Goal: Navigation & Orientation: Find specific page/section

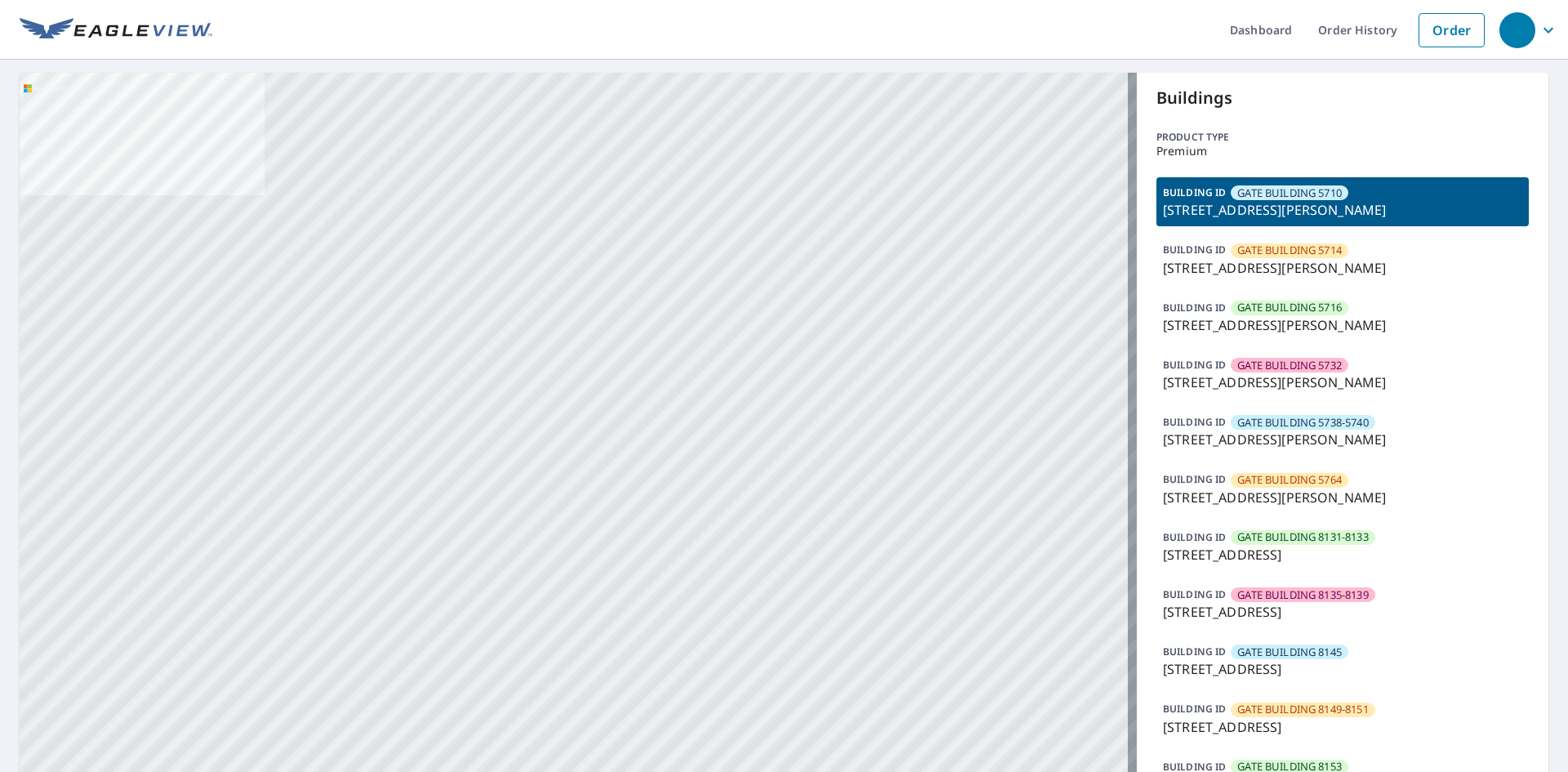
click at [1341, 212] on p "[STREET_ADDRESS][PERSON_NAME]" at bounding box center [1343, 210] width 359 height 20
click at [1346, 267] on p "[STREET_ADDRESS][PERSON_NAME]" at bounding box center [1343, 268] width 359 height 20
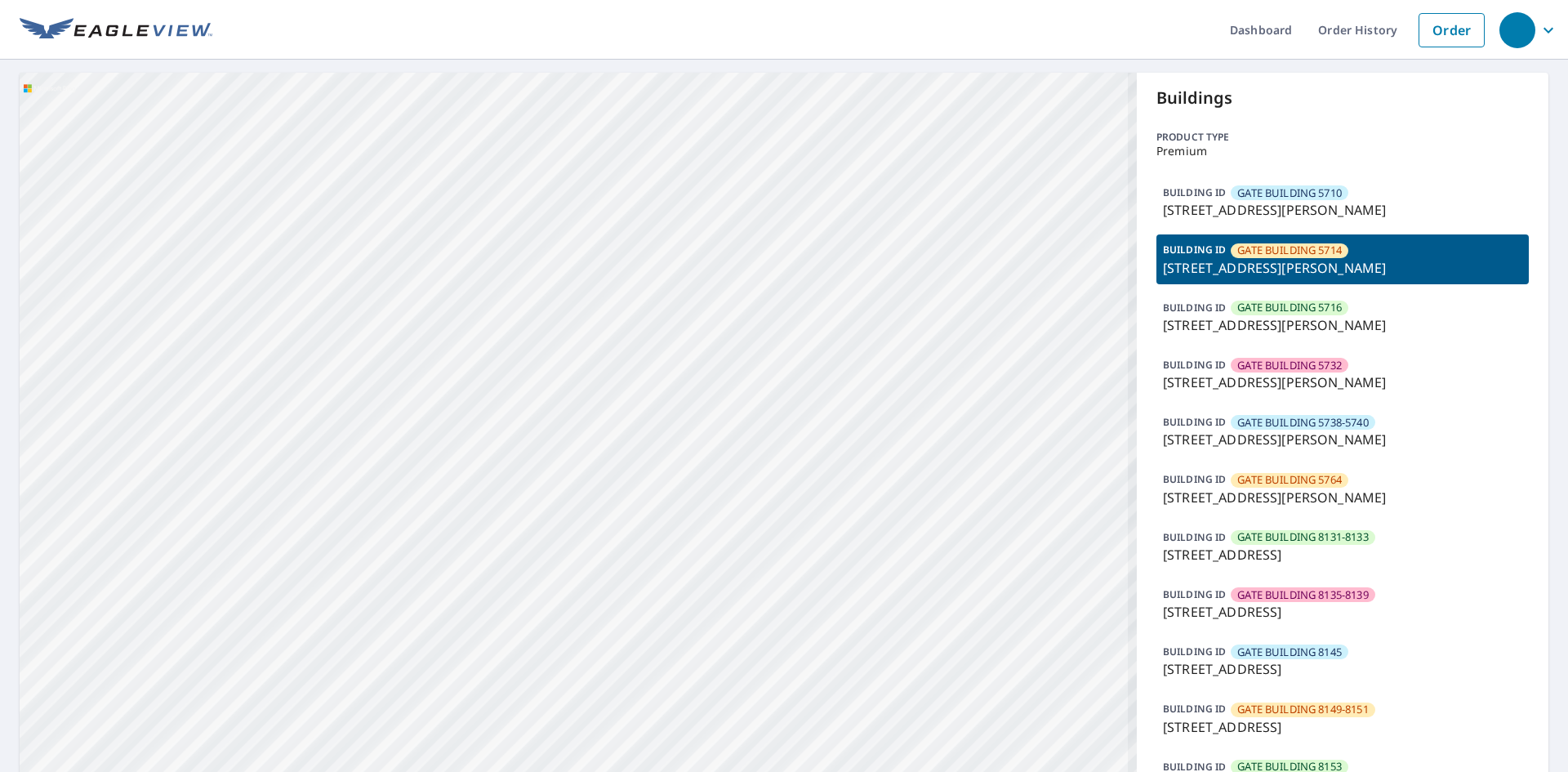
drag, startPoint x: 658, startPoint y: 435, endPoint x: 892, endPoint y: 261, distance: 291.6
click at [1362, 389] on p "[STREET_ADDRESS][PERSON_NAME]" at bounding box center [1343, 382] width 359 height 20
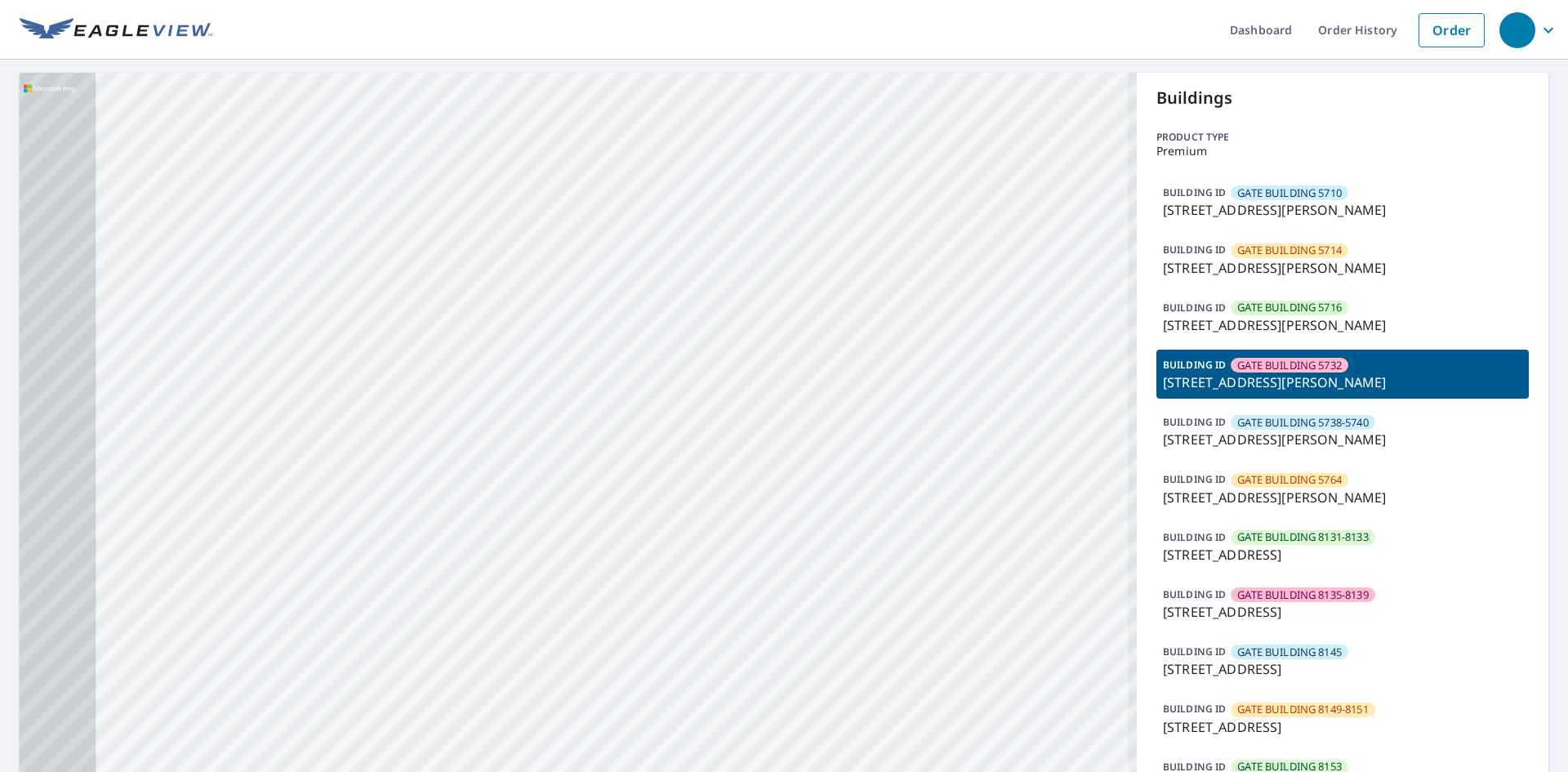
click at [1362, 326] on p "[STREET_ADDRESS][PERSON_NAME]" at bounding box center [1343, 324] width 359 height 20
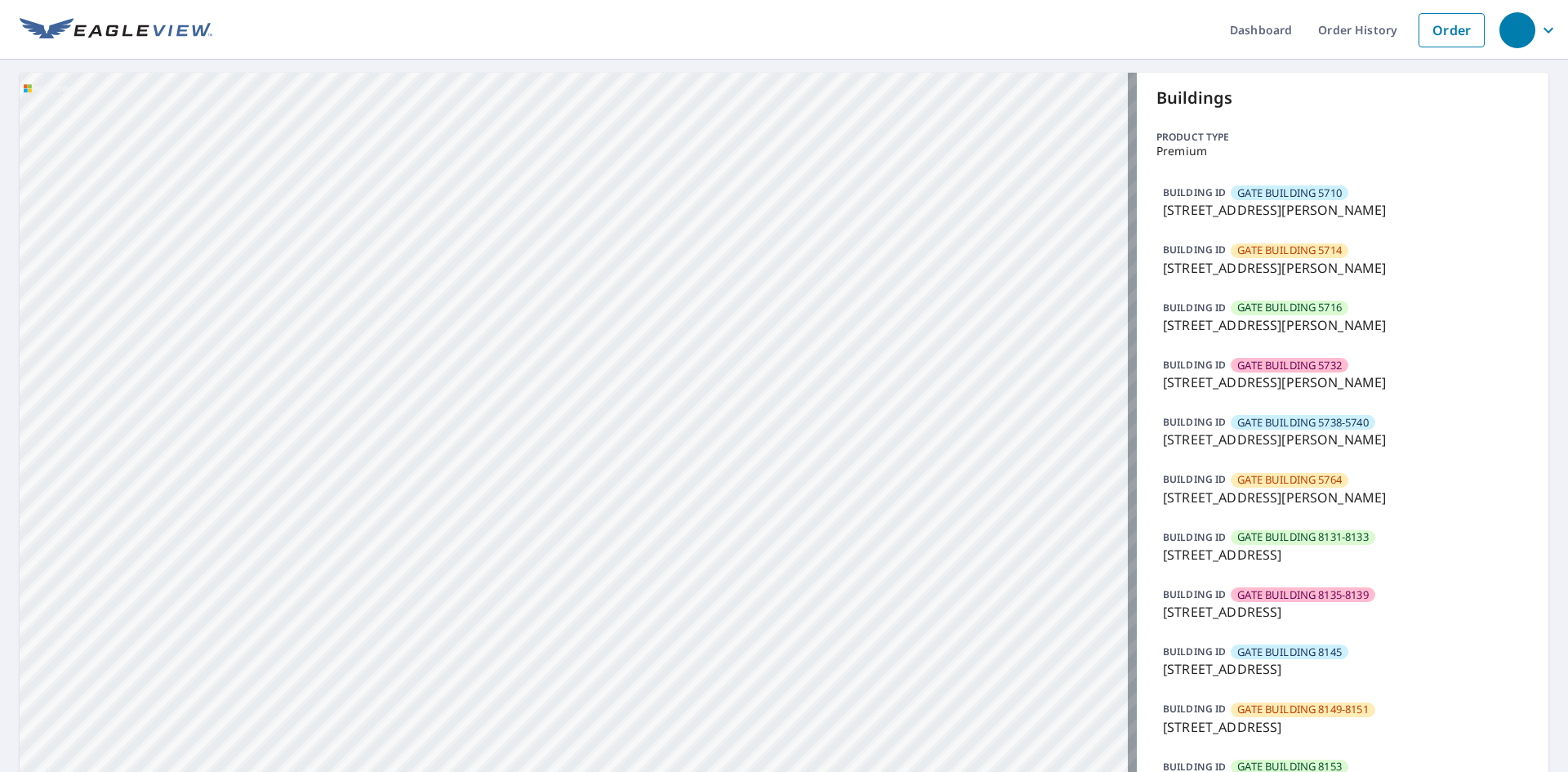
click at [1335, 453] on div "BUILDING [GEOGRAPHIC_DATA] 5738-5740 [STREET_ADDRESS][PERSON_NAME]" at bounding box center [1342, 431] width 372 height 49
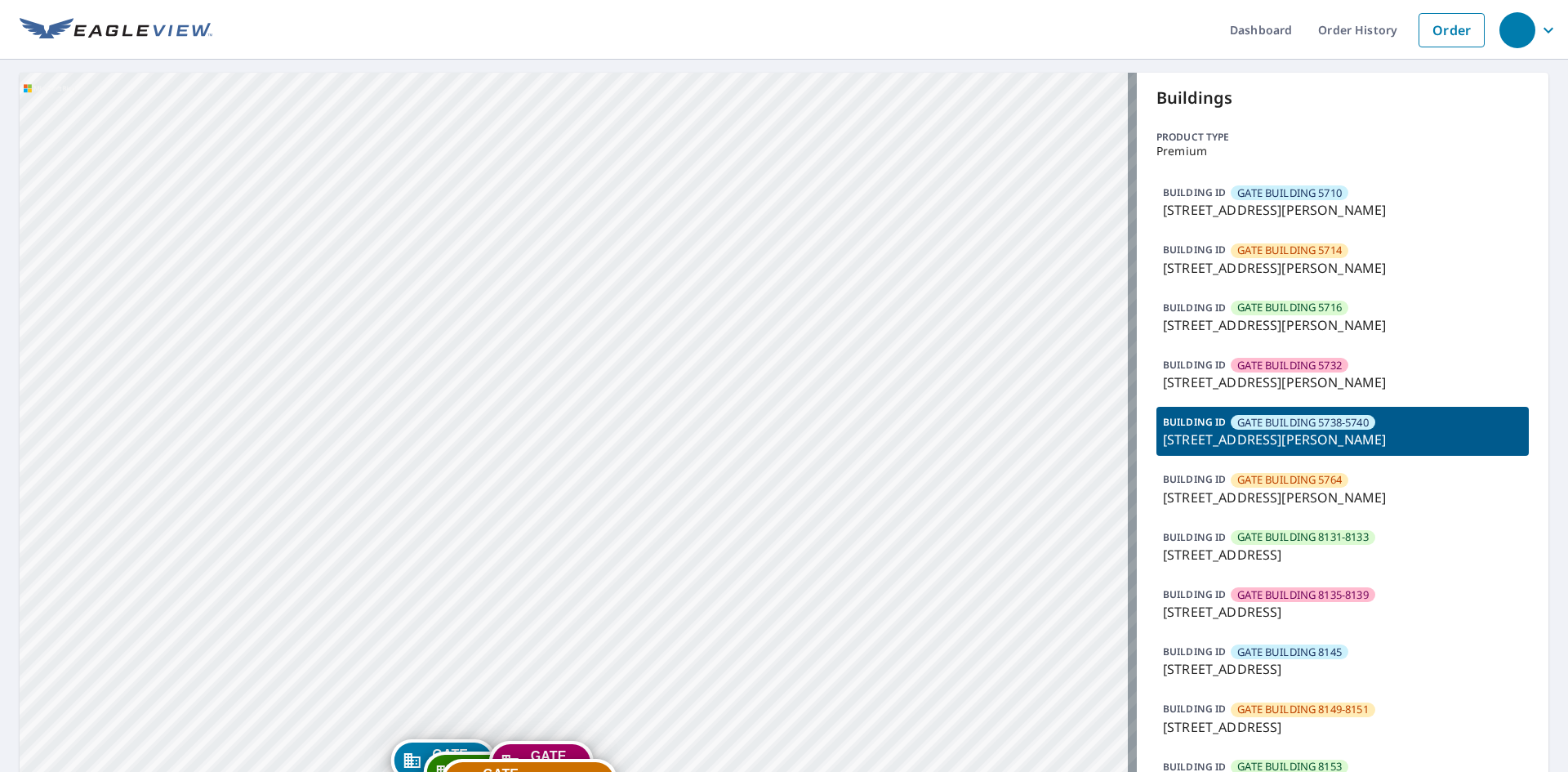
click at [1339, 522] on div "BUILDING [GEOGRAPHIC_DATA] 8131-8133 [STREET_ADDRESS]" at bounding box center [1342, 546] width 372 height 49
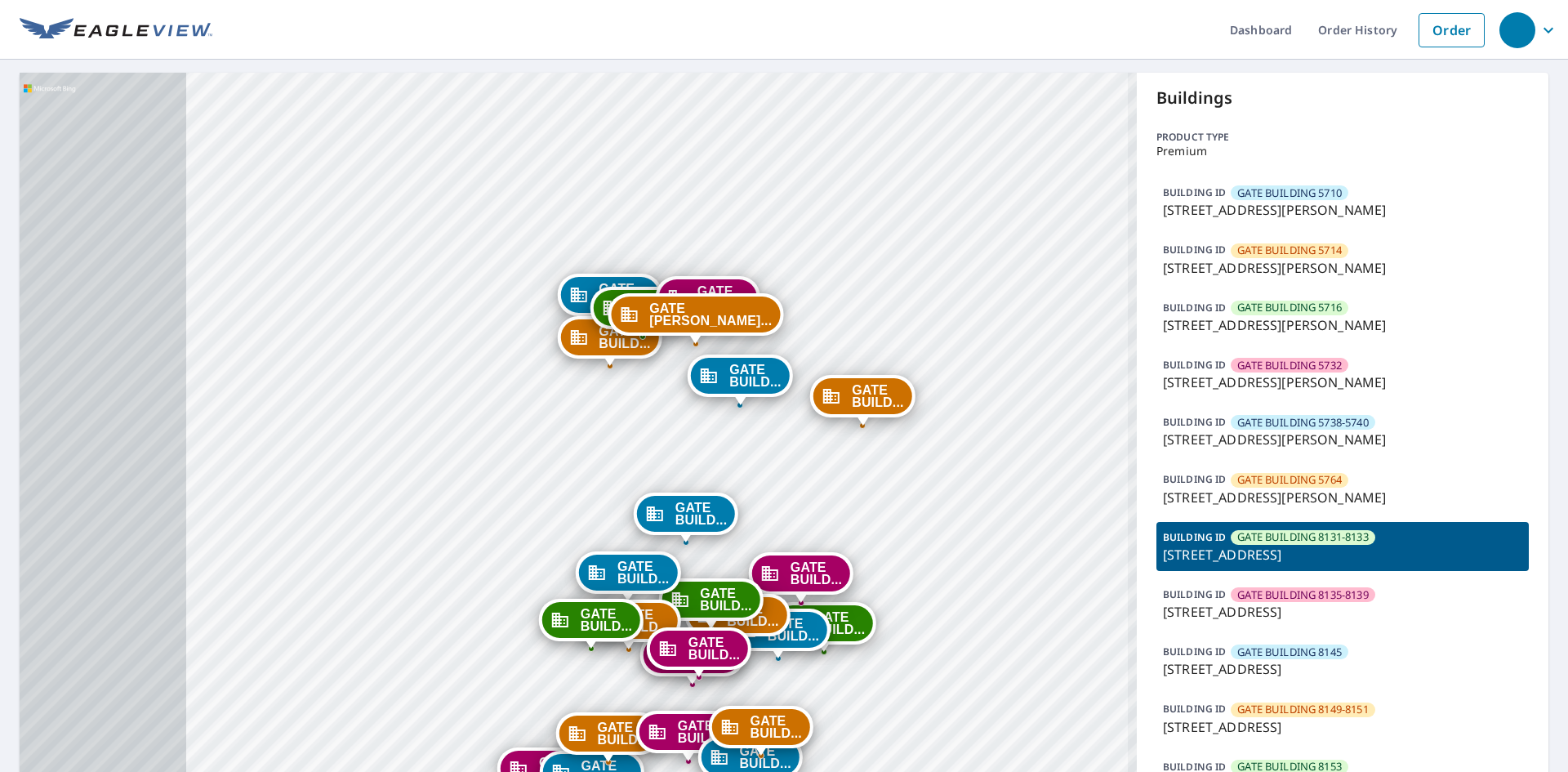
click at [1341, 583] on div "BUILDING [GEOGRAPHIC_DATA] 8135-8139 [STREET_ADDRESS]" at bounding box center [1342, 604] width 372 height 49
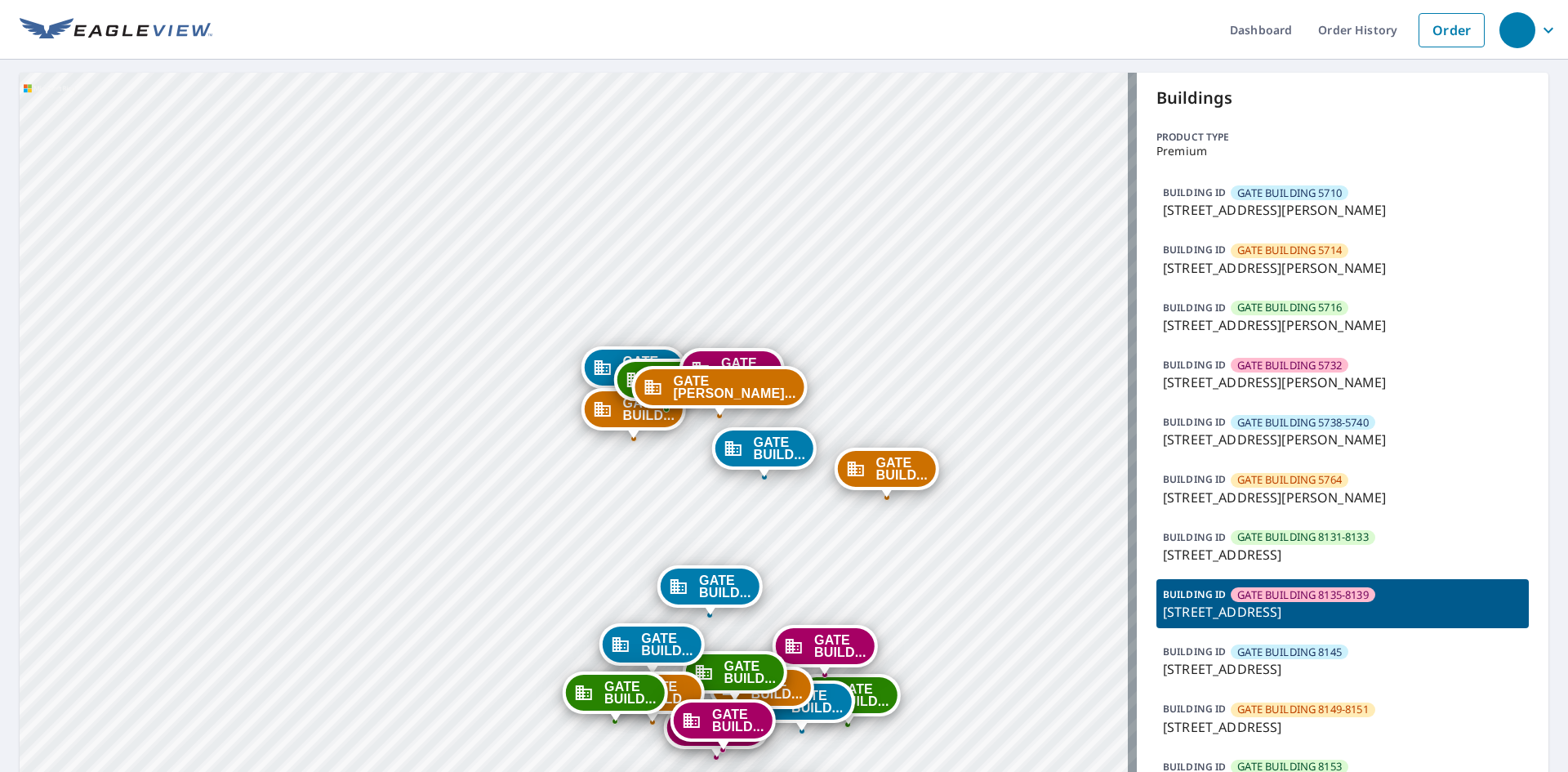
click at [1312, 480] on span "GATE BUILDING 5764" at bounding box center [1290, 480] width 105 height 16
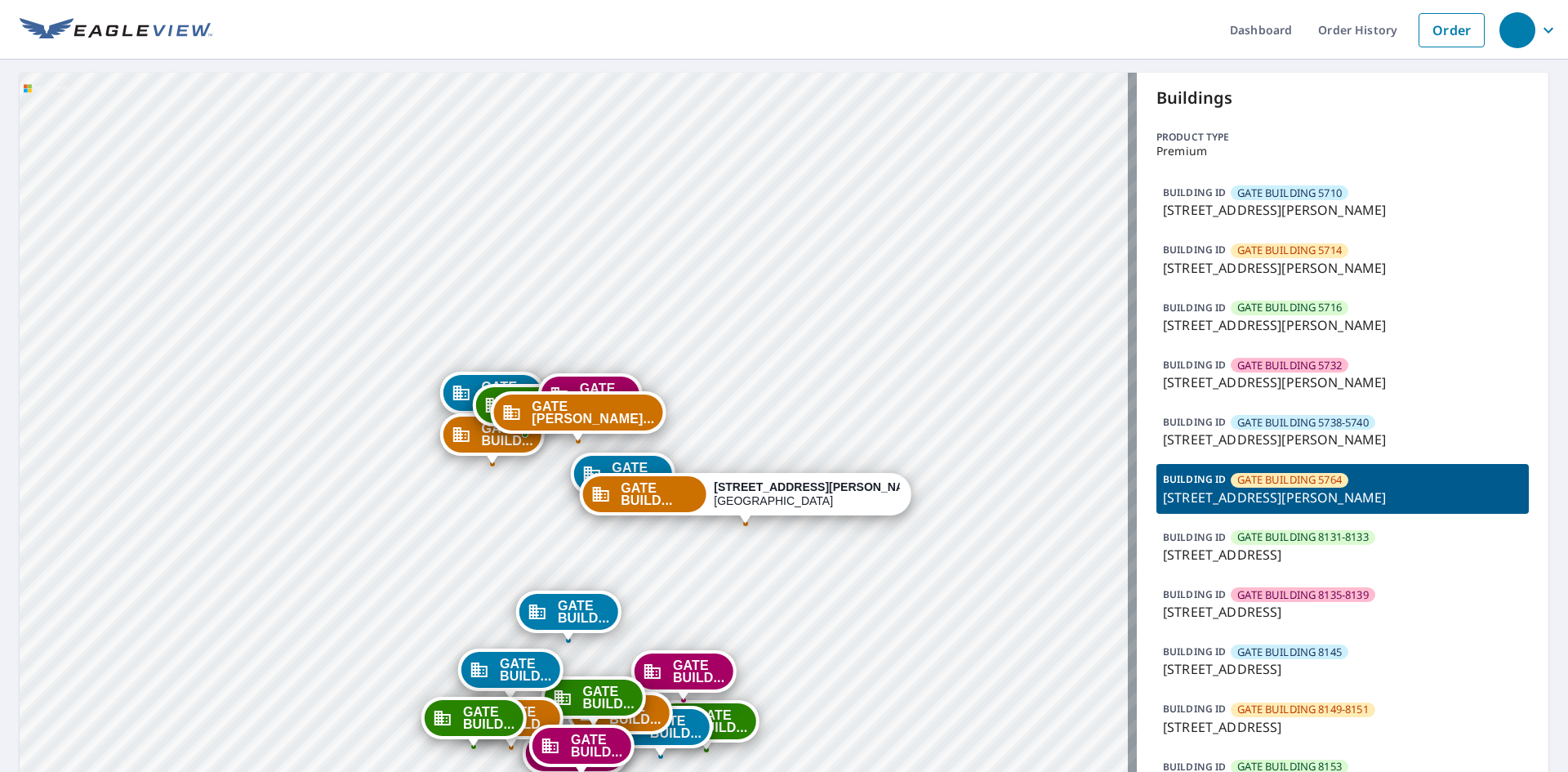
drag, startPoint x: 650, startPoint y: 508, endPoint x: 885, endPoint y: 42, distance: 521.9
click at [885, 42] on div "Dashboard Order History Order GATE BUILD... [STREET_ADDRESS][PERSON_NAME] GATE …" at bounding box center [784, 386] width 1568 height 772
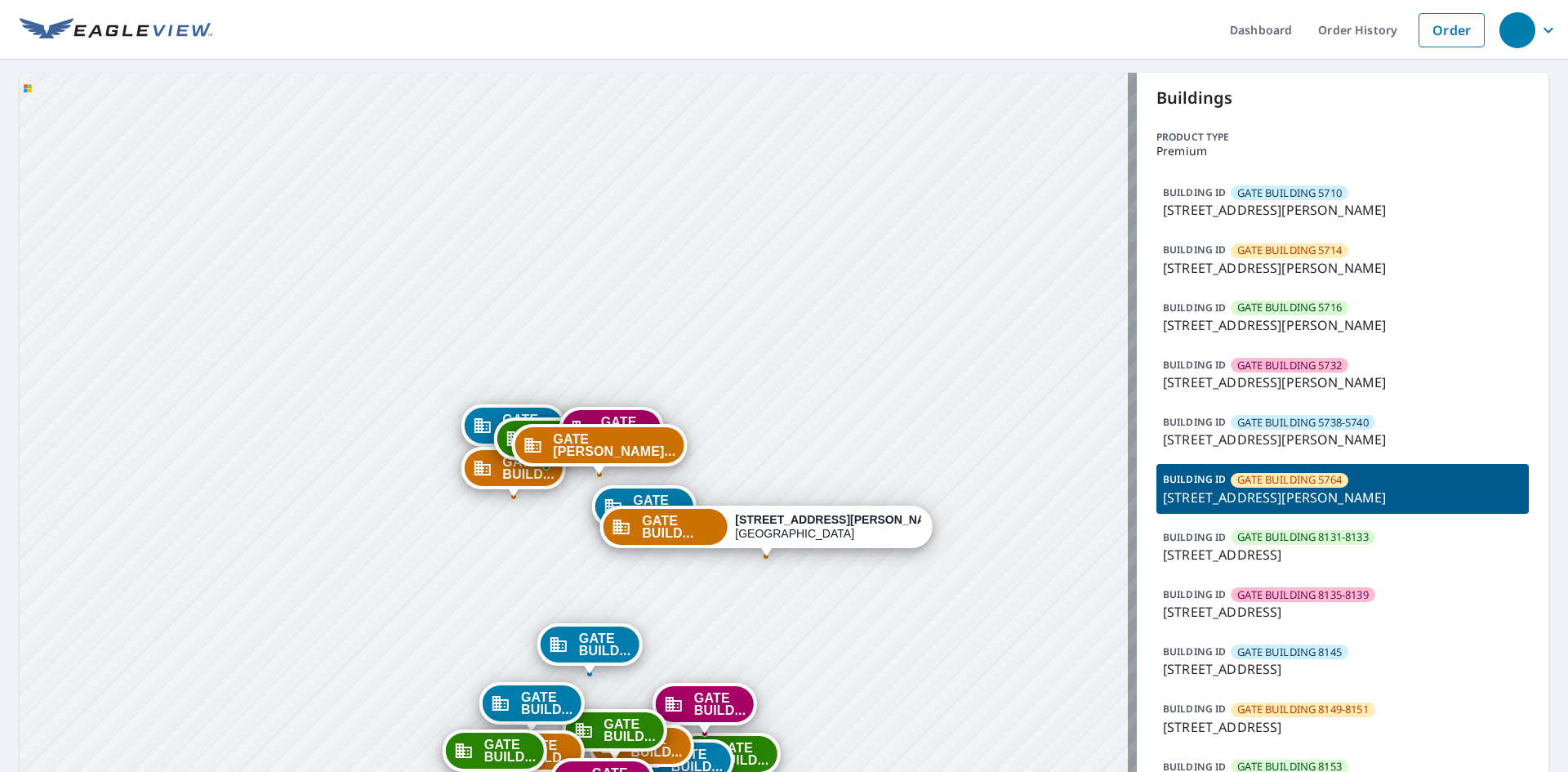
drag, startPoint x: 696, startPoint y: 429, endPoint x: 1003, endPoint y: -71, distance: 586.7
click at [1003, 0] on html "Dashboard Order History Order GATE BUILD... [STREET_ADDRESS][PERSON_NAME] GATE …" at bounding box center [784, 386] width 1568 height 772
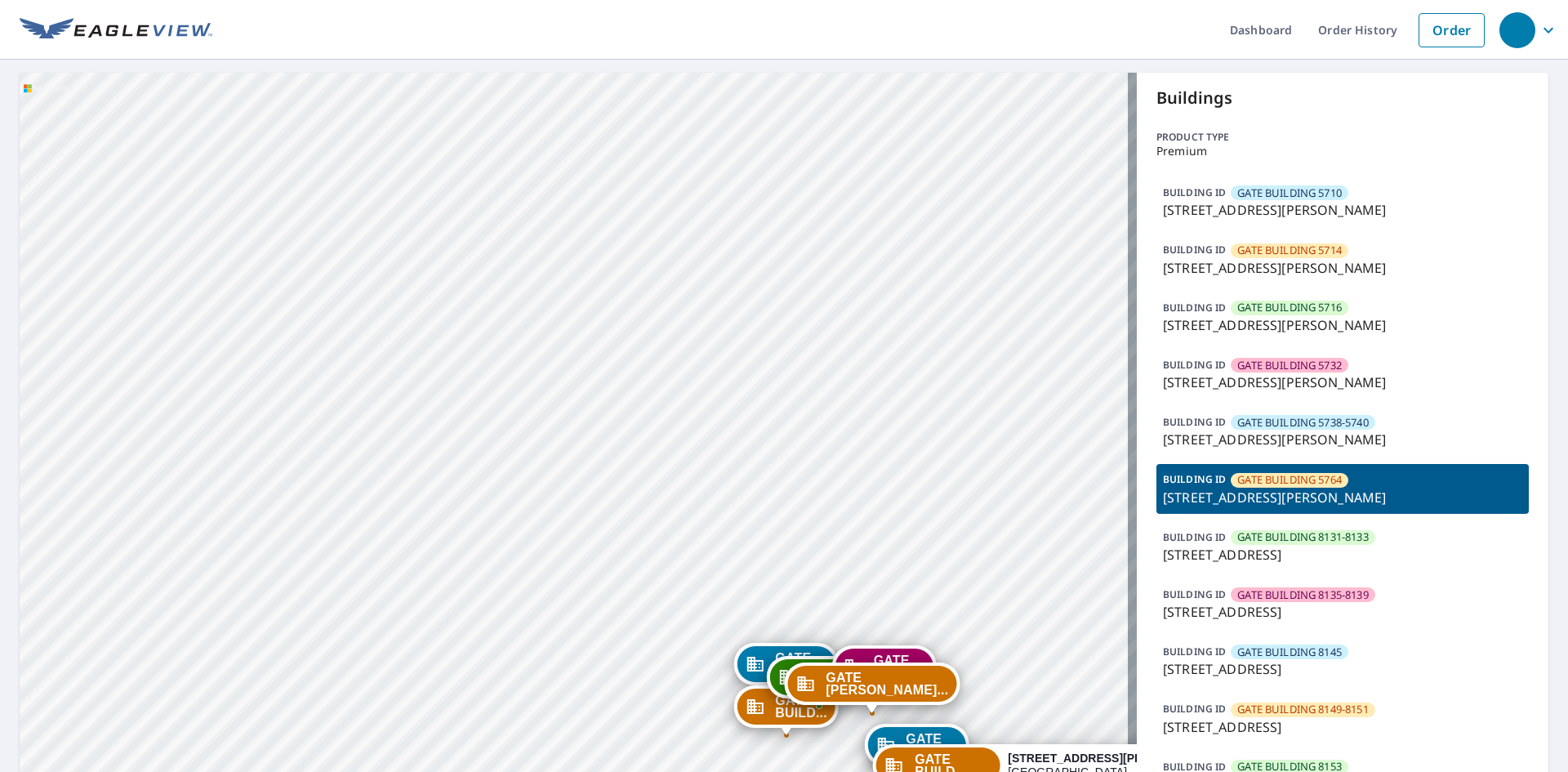
click at [1343, 206] on p "[STREET_ADDRESS][PERSON_NAME]" at bounding box center [1343, 210] width 359 height 20
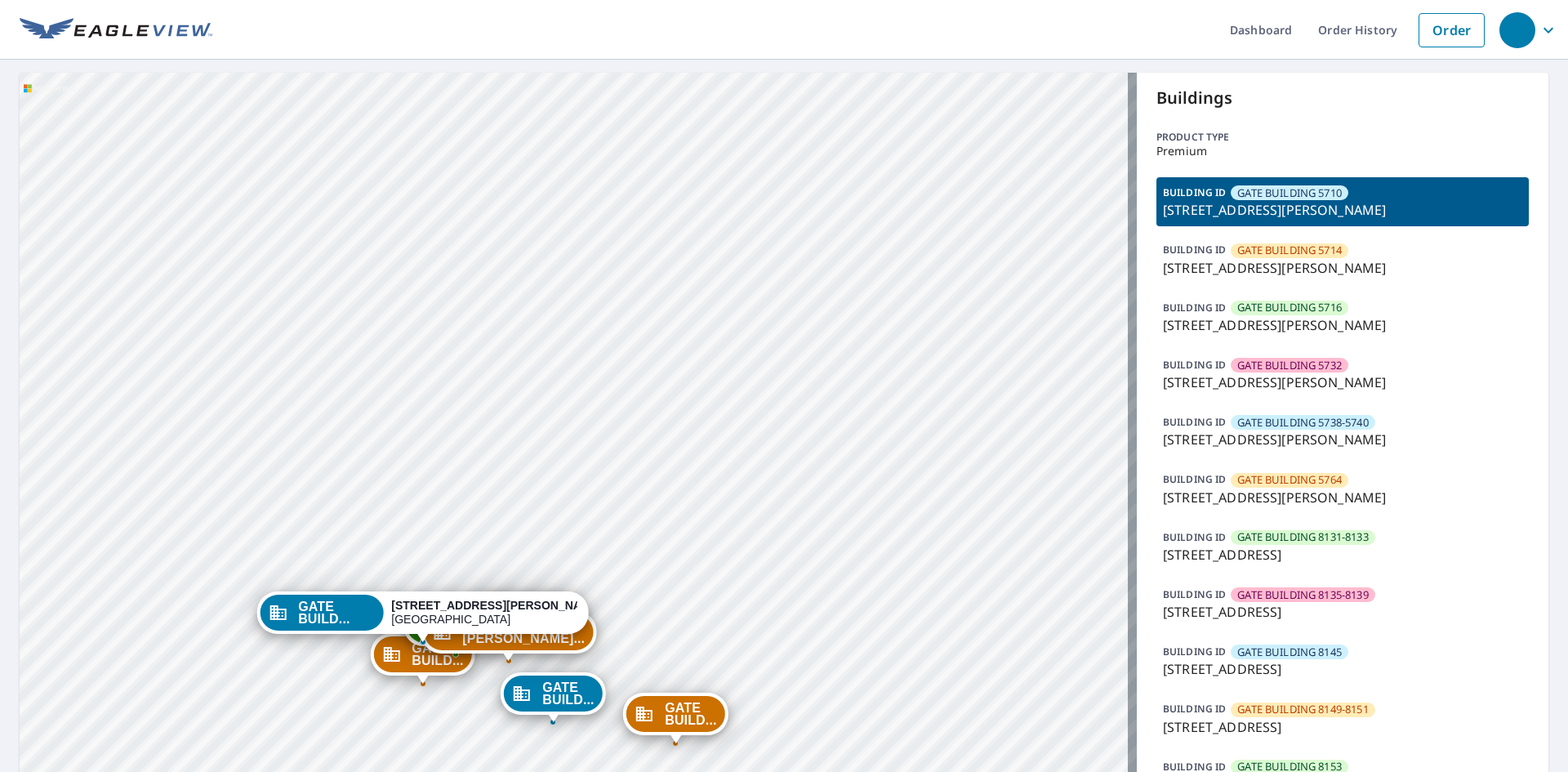
drag, startPoint x: 700, startPoint y: 384, endPoint x: 728, endPoint y: 288, distance: 100.0
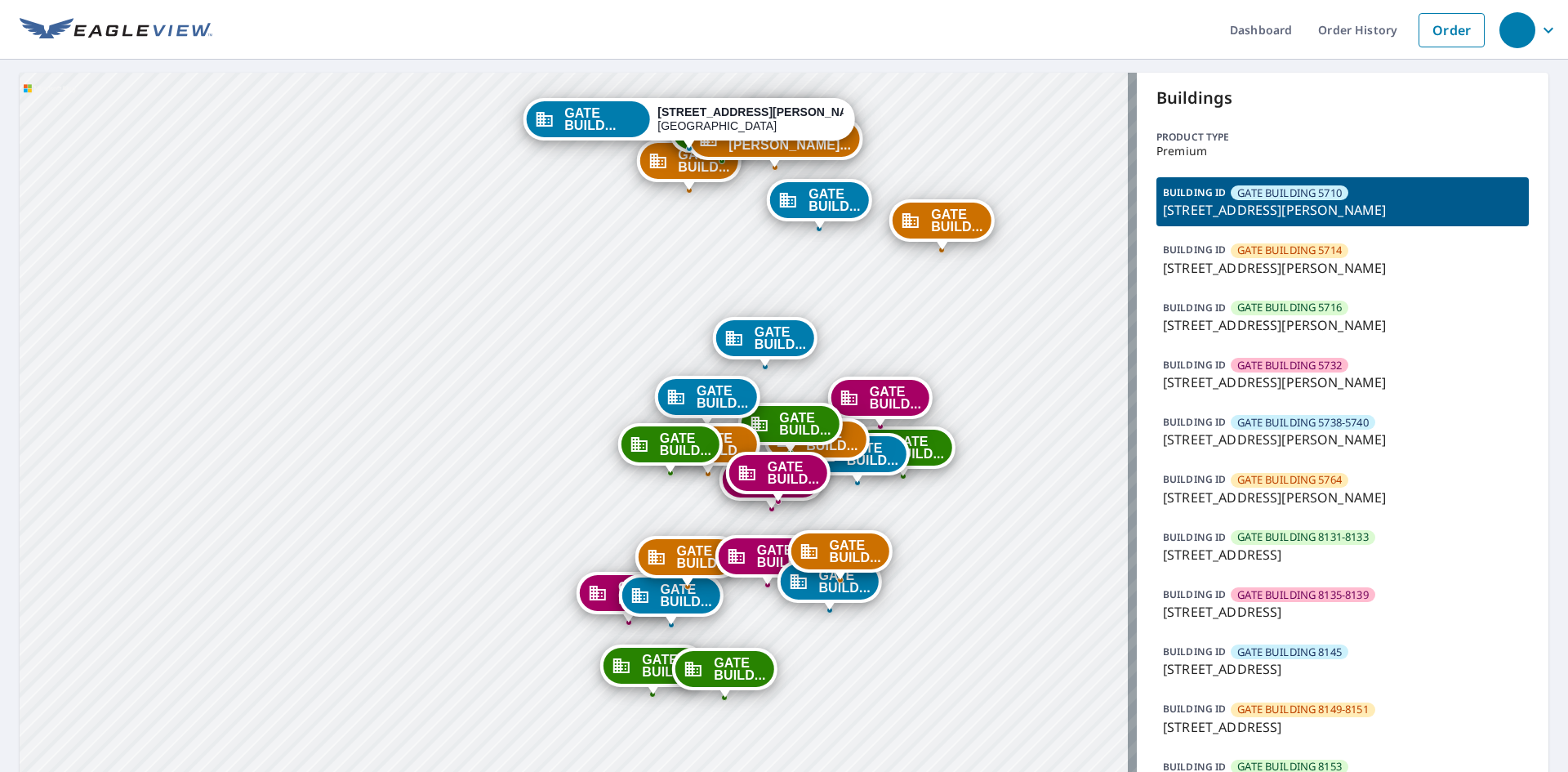
drag, startPoint x: 551, startPoint y: 639, endPoint x: 782, endPoint y: 174, distance: 519.2
click at [782, 182] on div "GATE BUILD..." at bounding box center [819, 200] width 98 height 36
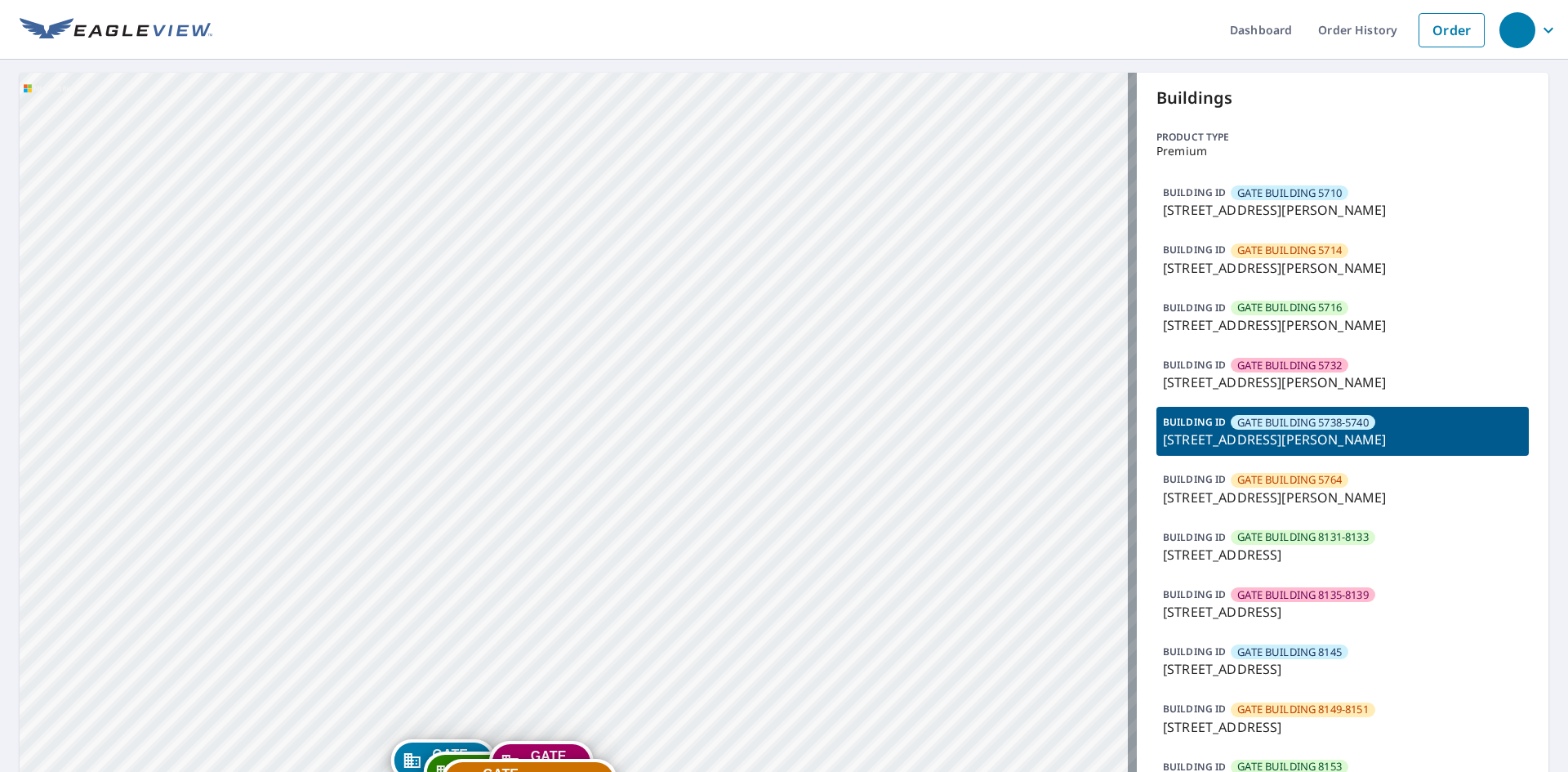
drag, startPoint x: 652, startPoint y: 631, endPoint x: 755, endPoint y: 368, distance: 282.4
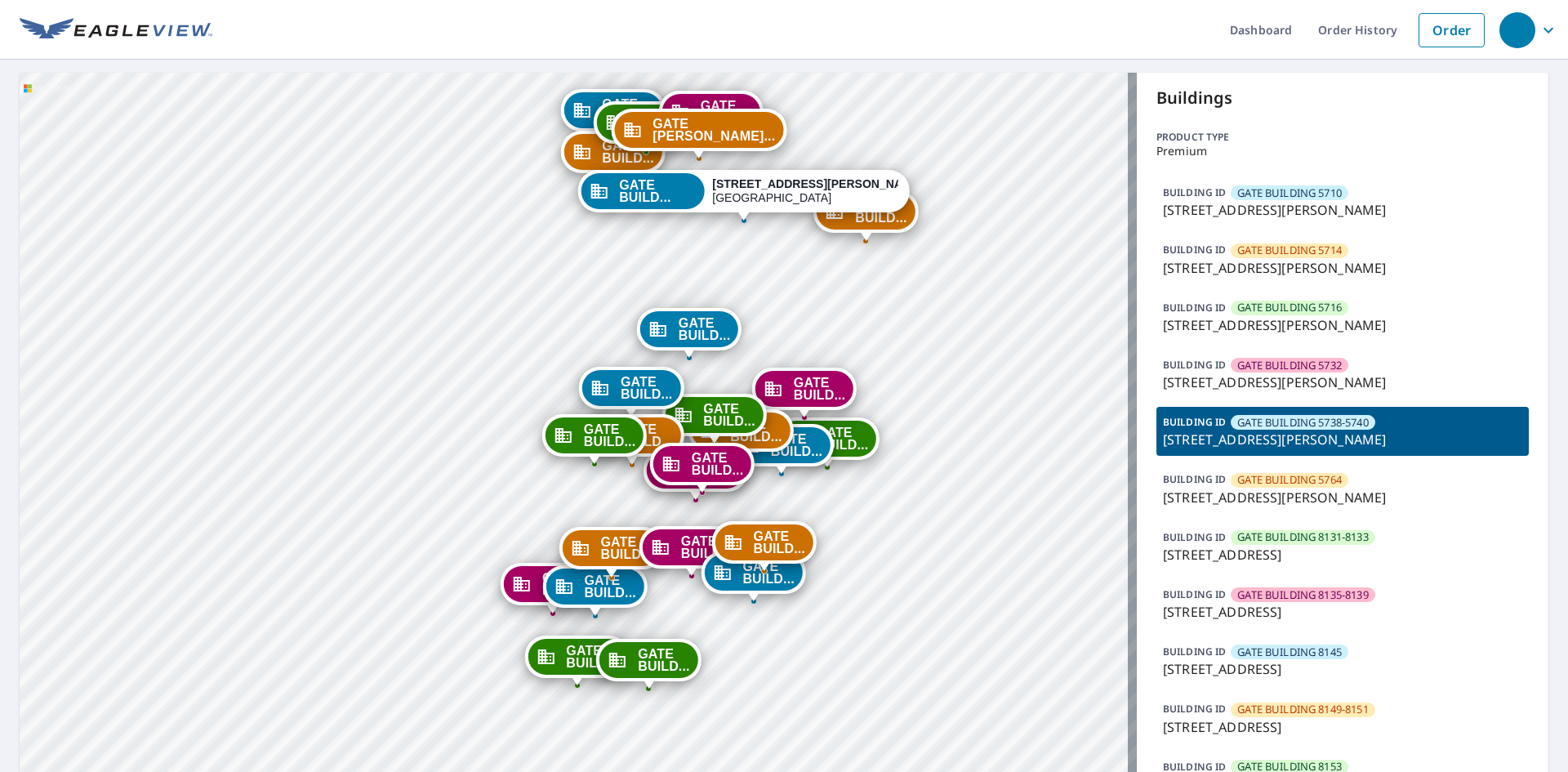
drag, startPoint x: 748, startPoint y: 497, endPoint x: 833, endPoint y: 61, distance: 444.2
click at [833, 61] on div "Dashboard Order History Order GATE BUILD... [STREET_ADDRESS][PERSON_NAME] GATE …" at bounding box center [784, 386] width 1568 height 772
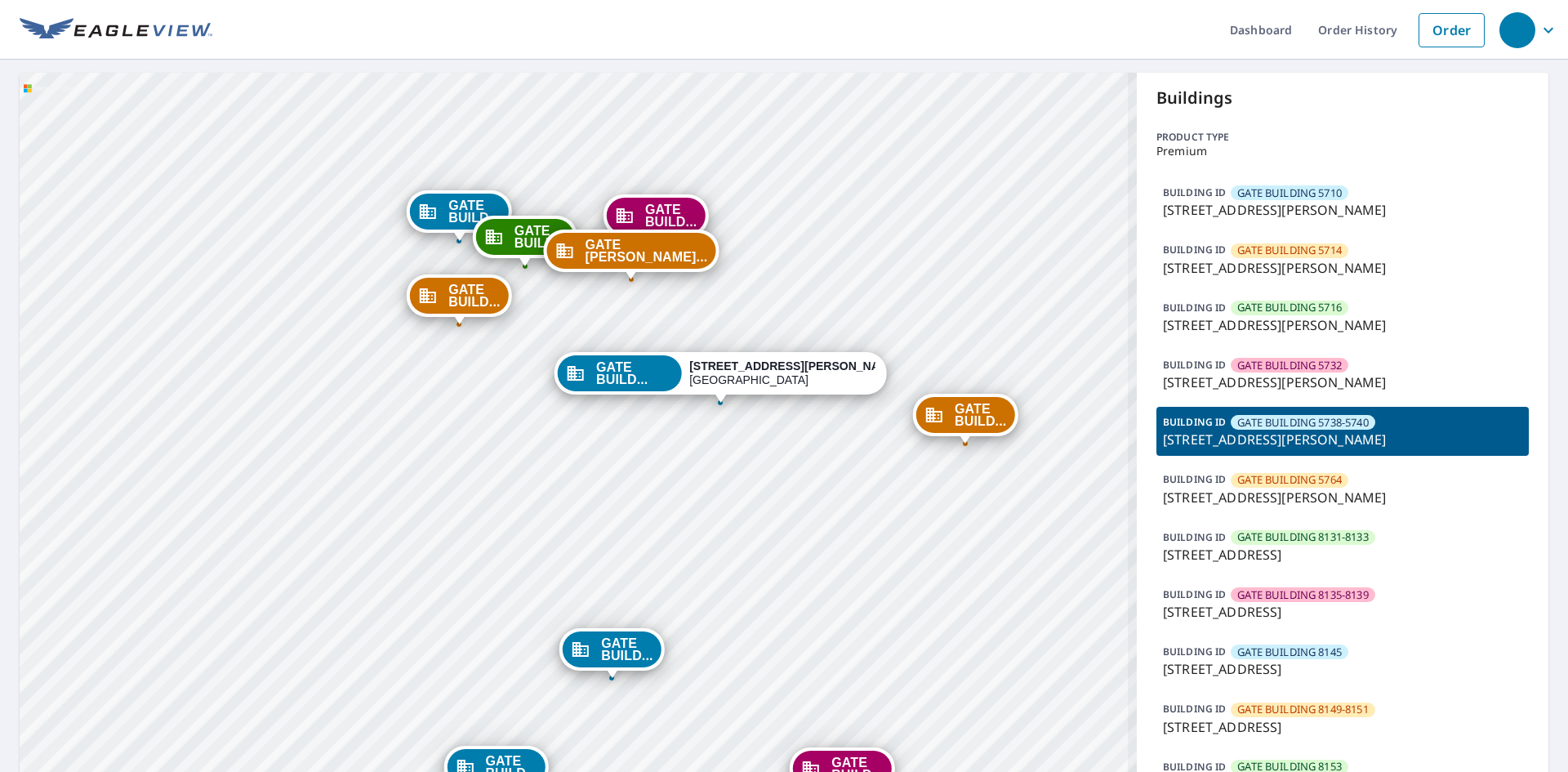
drag, startPoint x: 728, startPoint y: 505, endPoint x: 814, endPoint y: 118, distance: 396.4
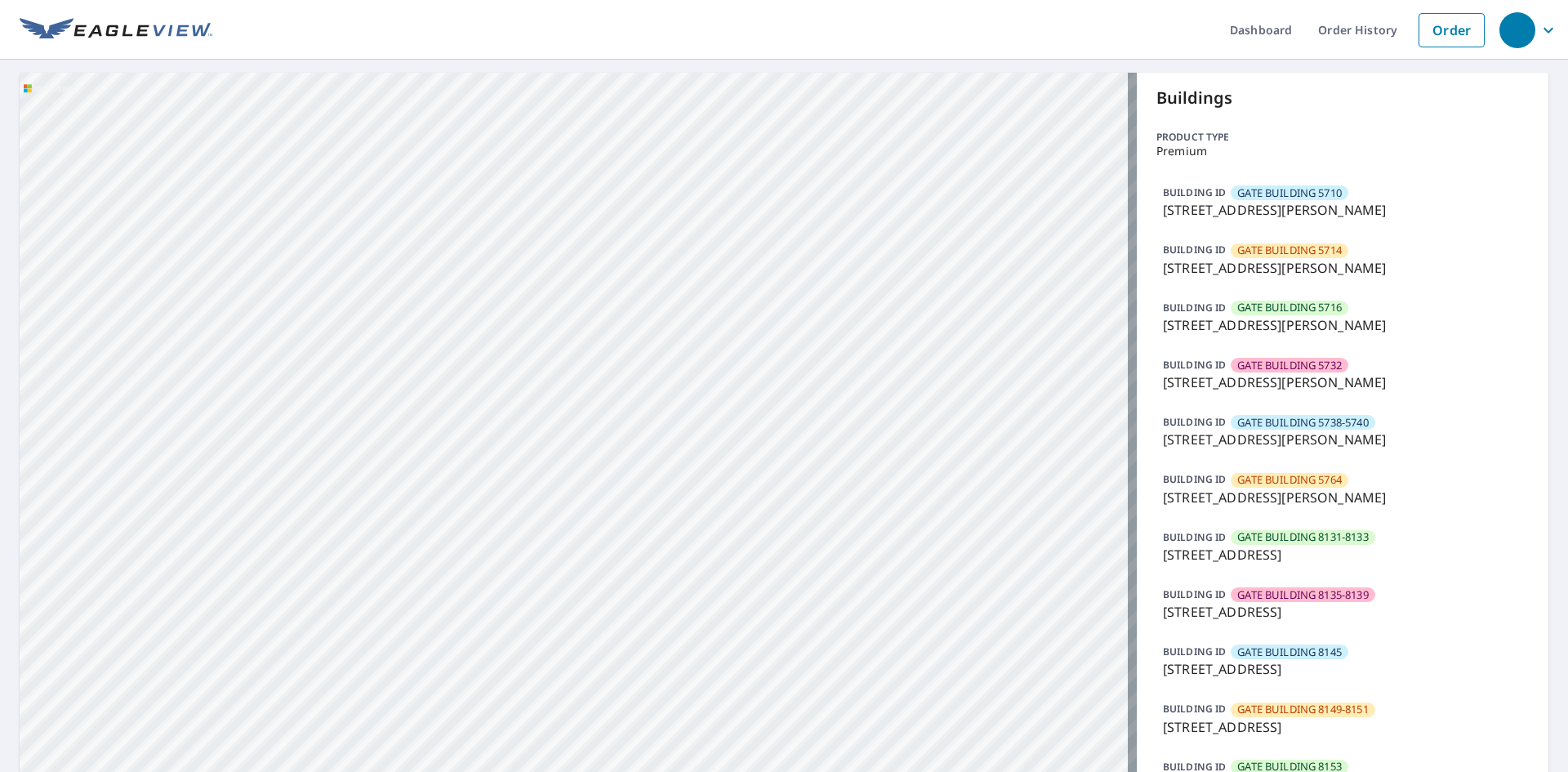
click at [1243, 193] on span "GATE BUILDING 5710" at bounding box center [1290, 193] width 105 height 16
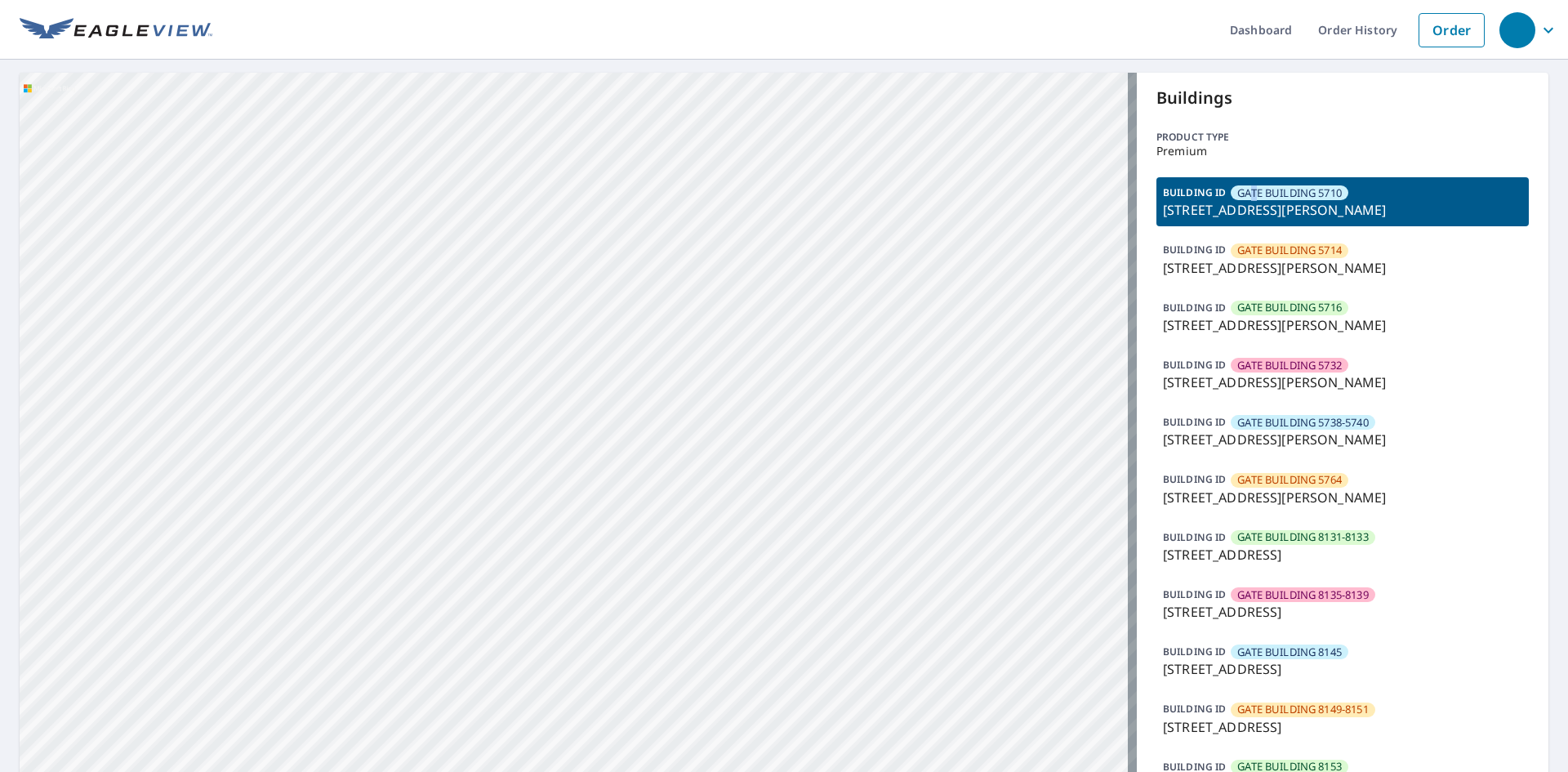
click at [1249, 192] on span "GATE BUILDING 5710" at bounding box center [1290, 193] width 105 height 16
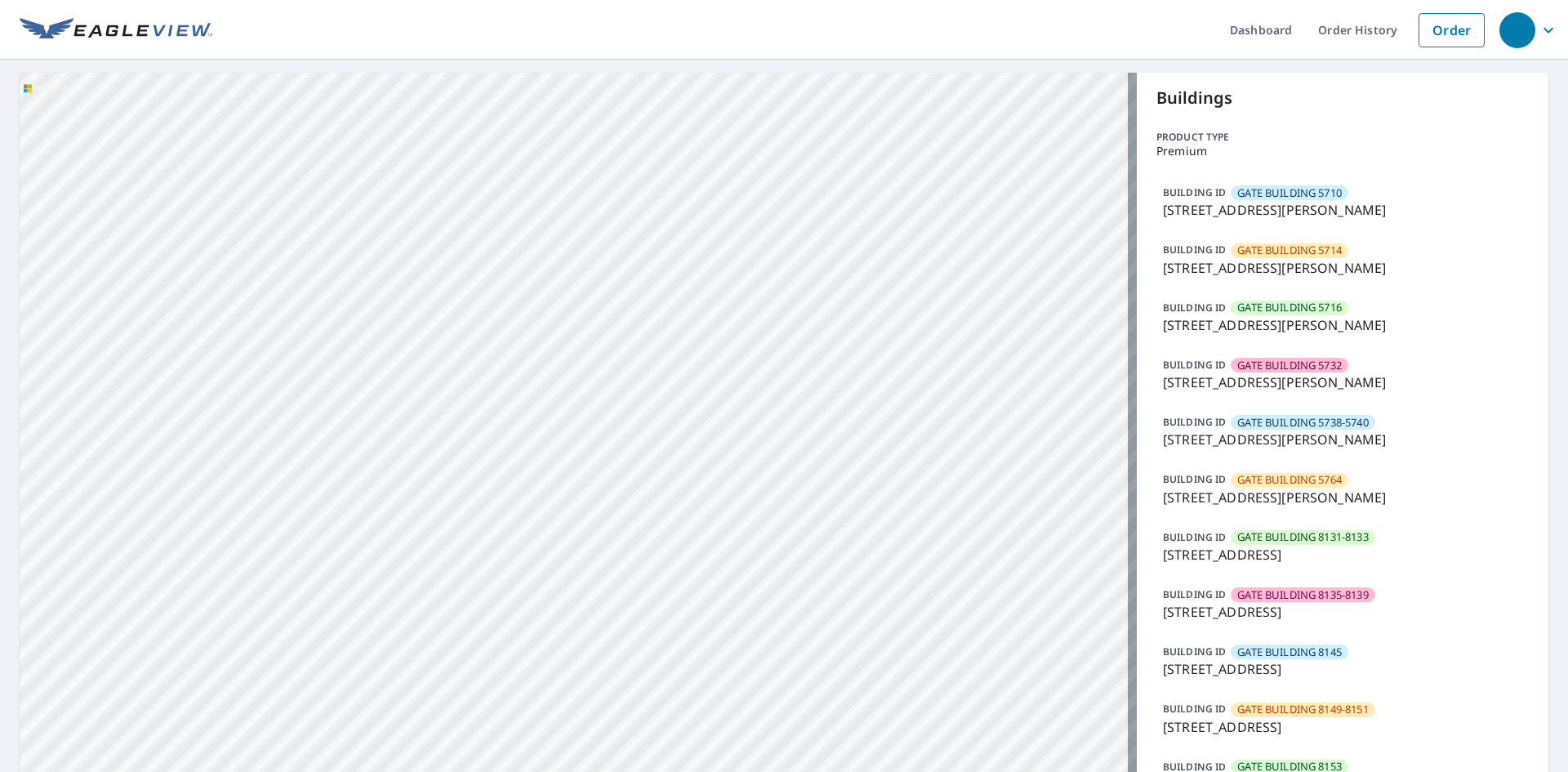
click at [1251, 468] on div "BUILDING [GEOGRAPHIC_DATA] [STREET_ADDRESS][PERSON_NAME]" at bounding box center [1342, 488] width 372 height 49
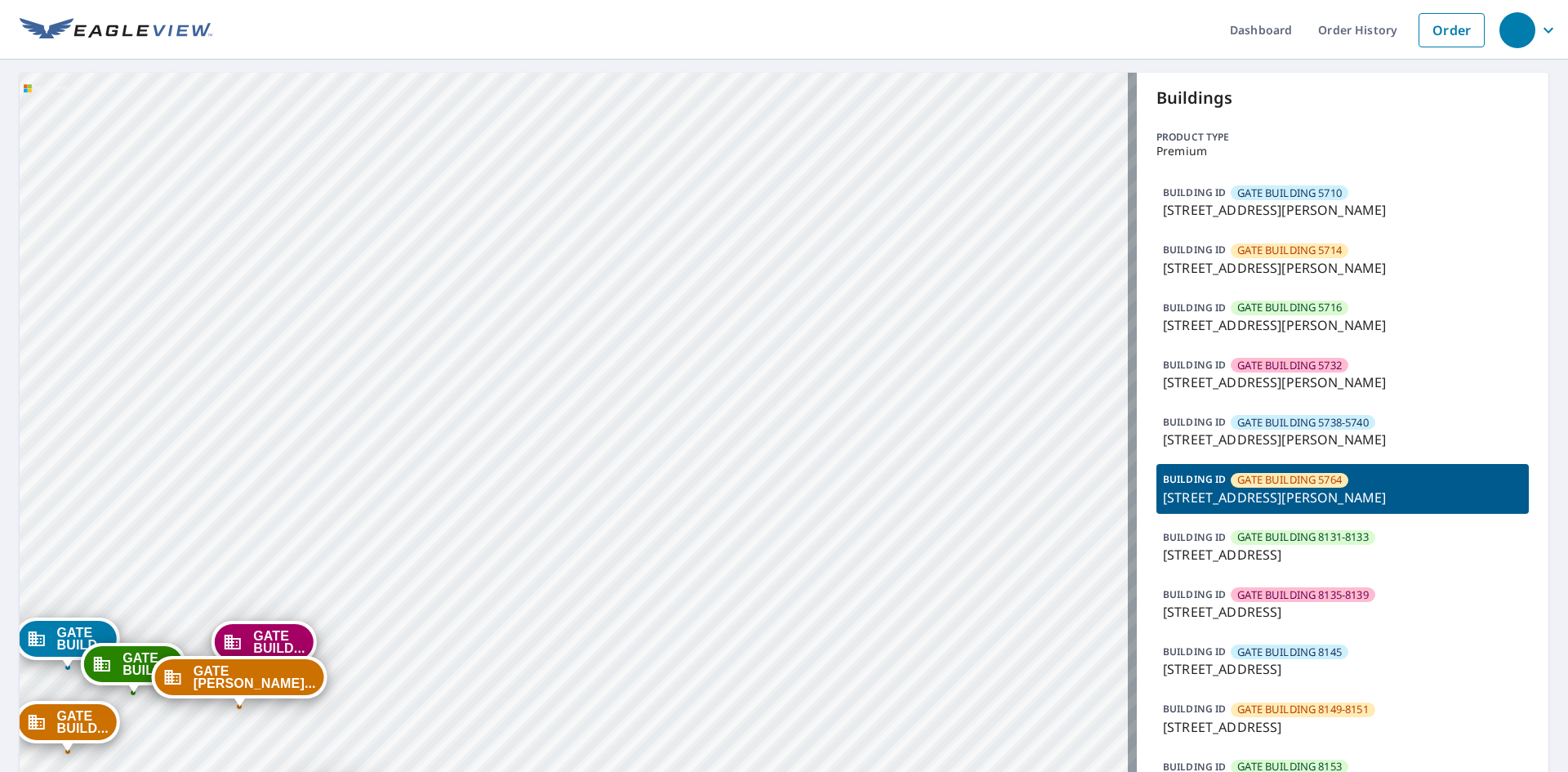
click at [1401, 512] on div "BUILDING [GEOGRAPHIC_DATA] [STREET_ADDRESS][PERSON_NAME]" at bounding box center [1342, 488] width 372 height 49
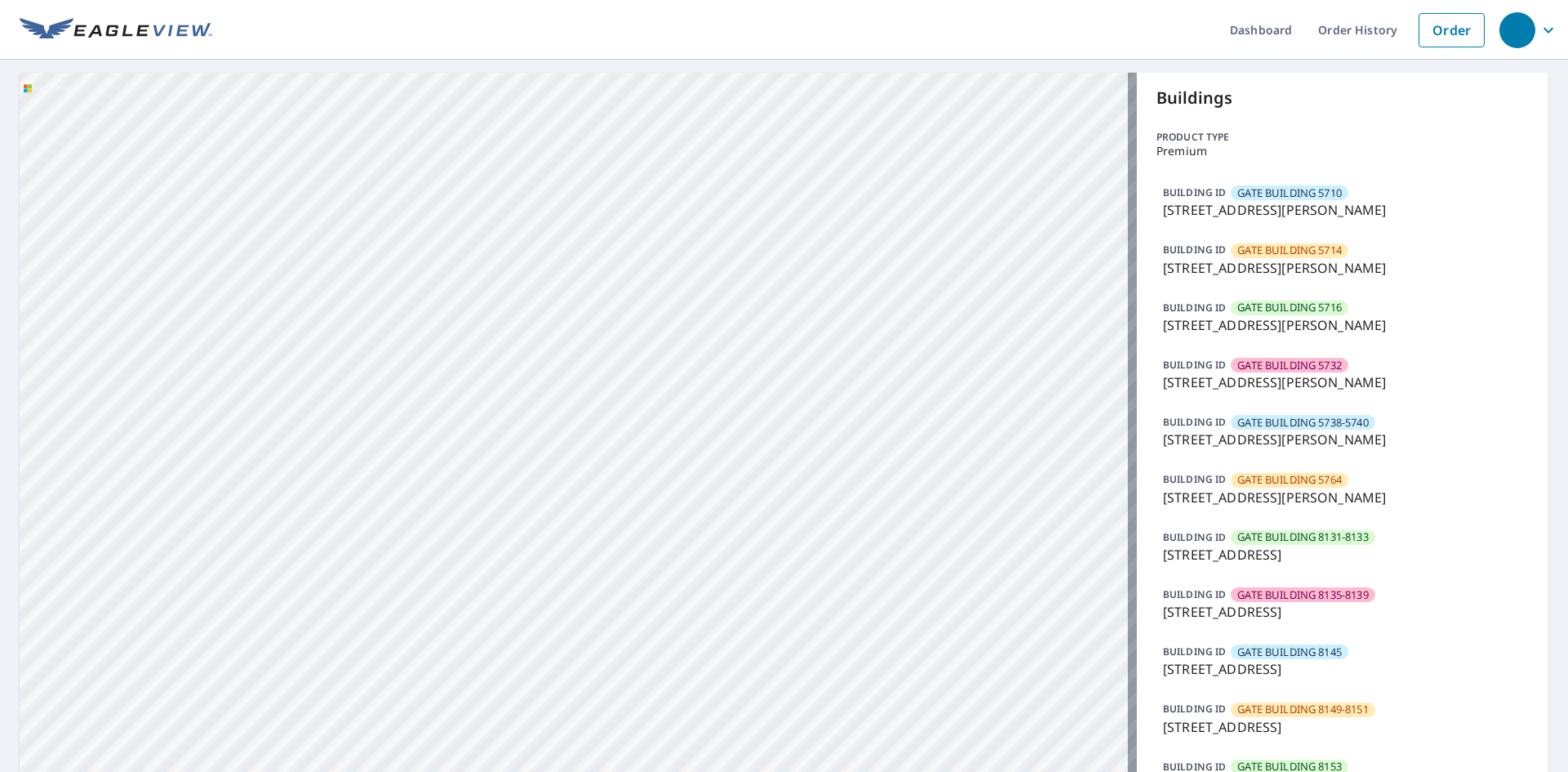
click at [1410, 522] on div "BUILDING [GEOGRAPHIC_DATA] 8131-8133 [STREET_ADDRESS]" at bounding box center [1342, 546] width 372 height 49
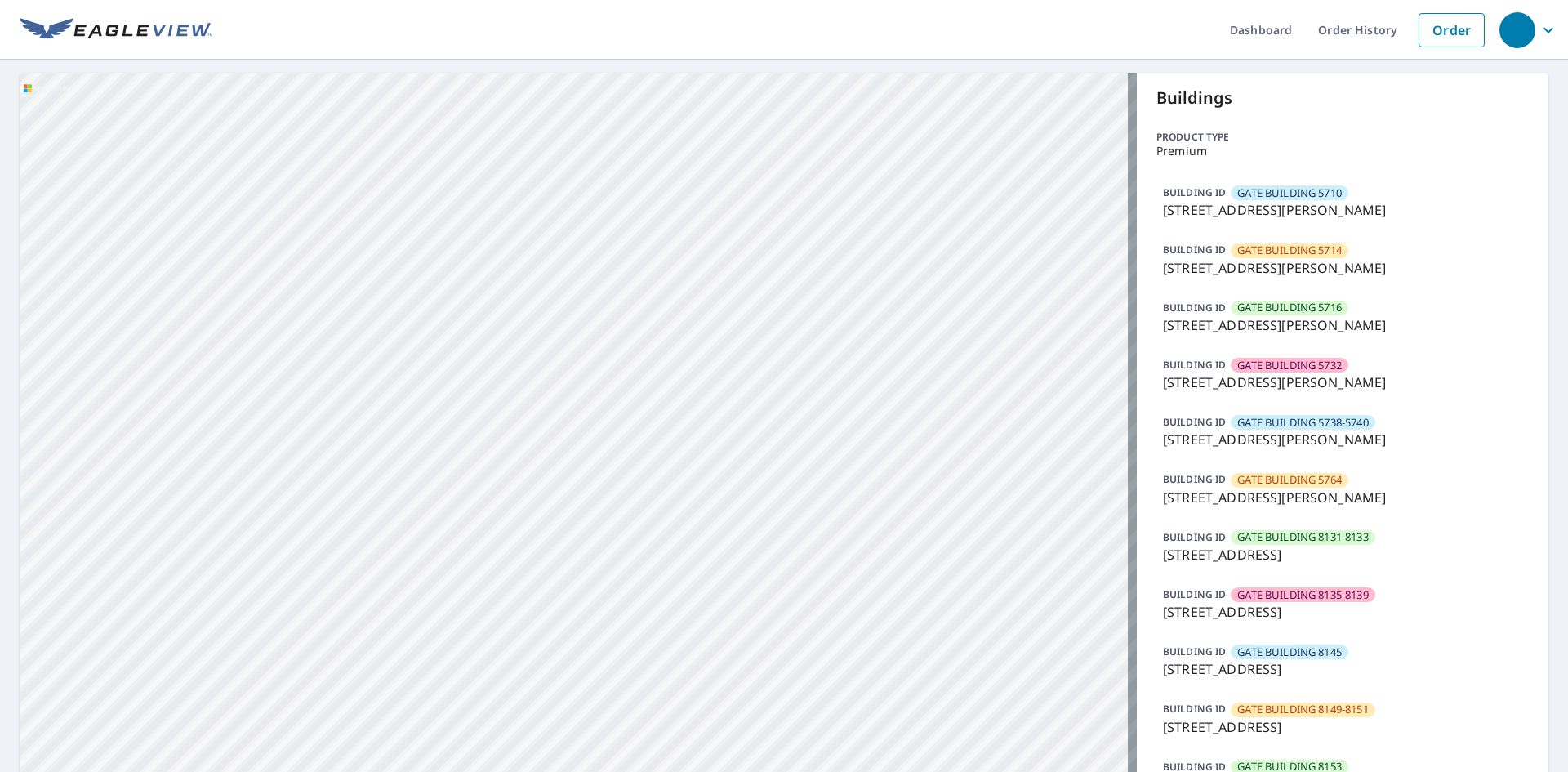
click at [1406, 511] on div "BUILDING [GEOGRAPHIC_DATA] [STREET_ADDRESS][PERSON_NAME]" at bounding box center [1342, 488] width 372 height 49
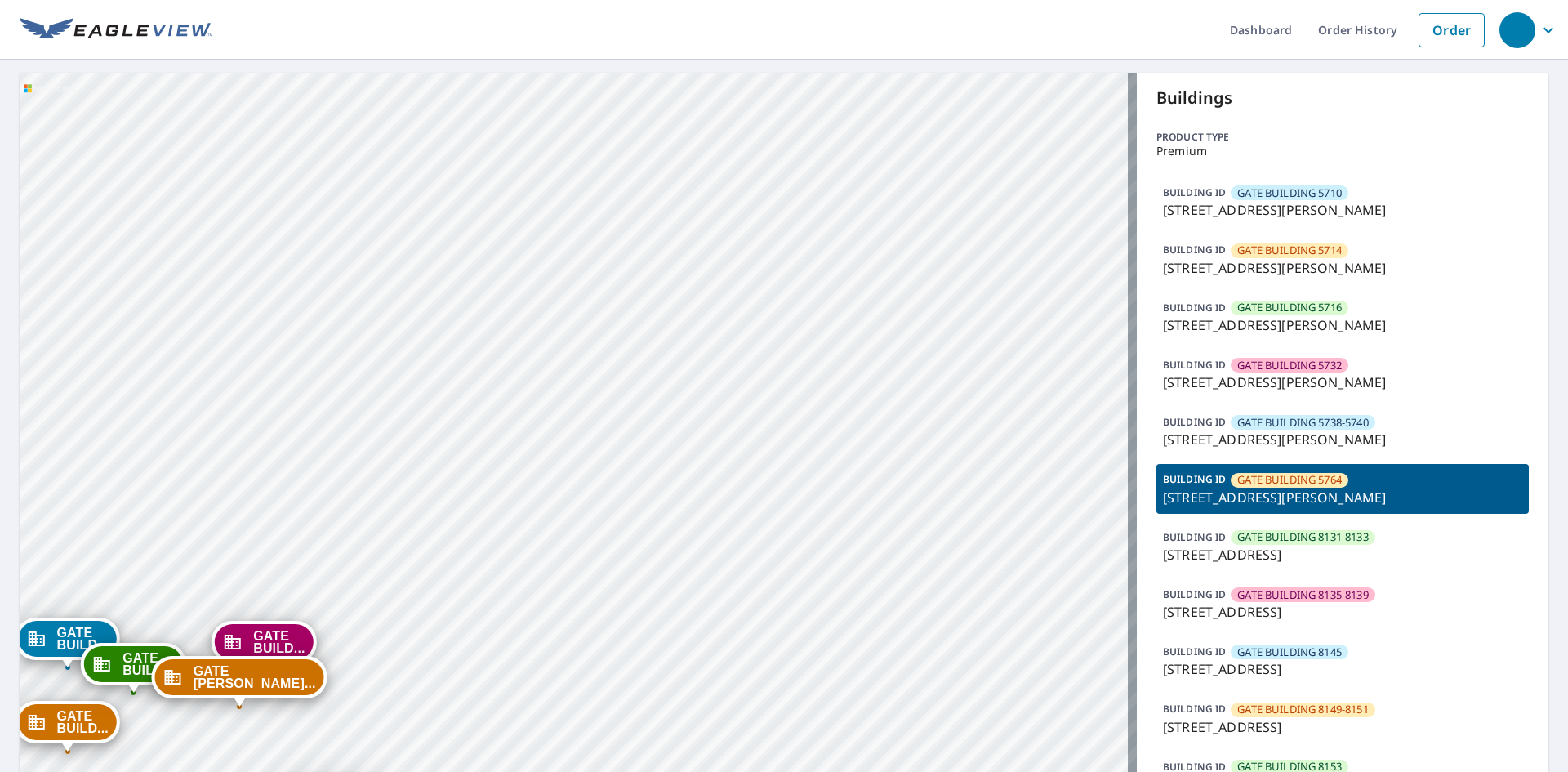
click at [1376, 415] on div "BUILDING [GEOGRAPHIC_DATA] 5738-5740 [STREET_ADDRESS][PERSON_NAME]" at bounding box center [1342, 431] width 372 height 49
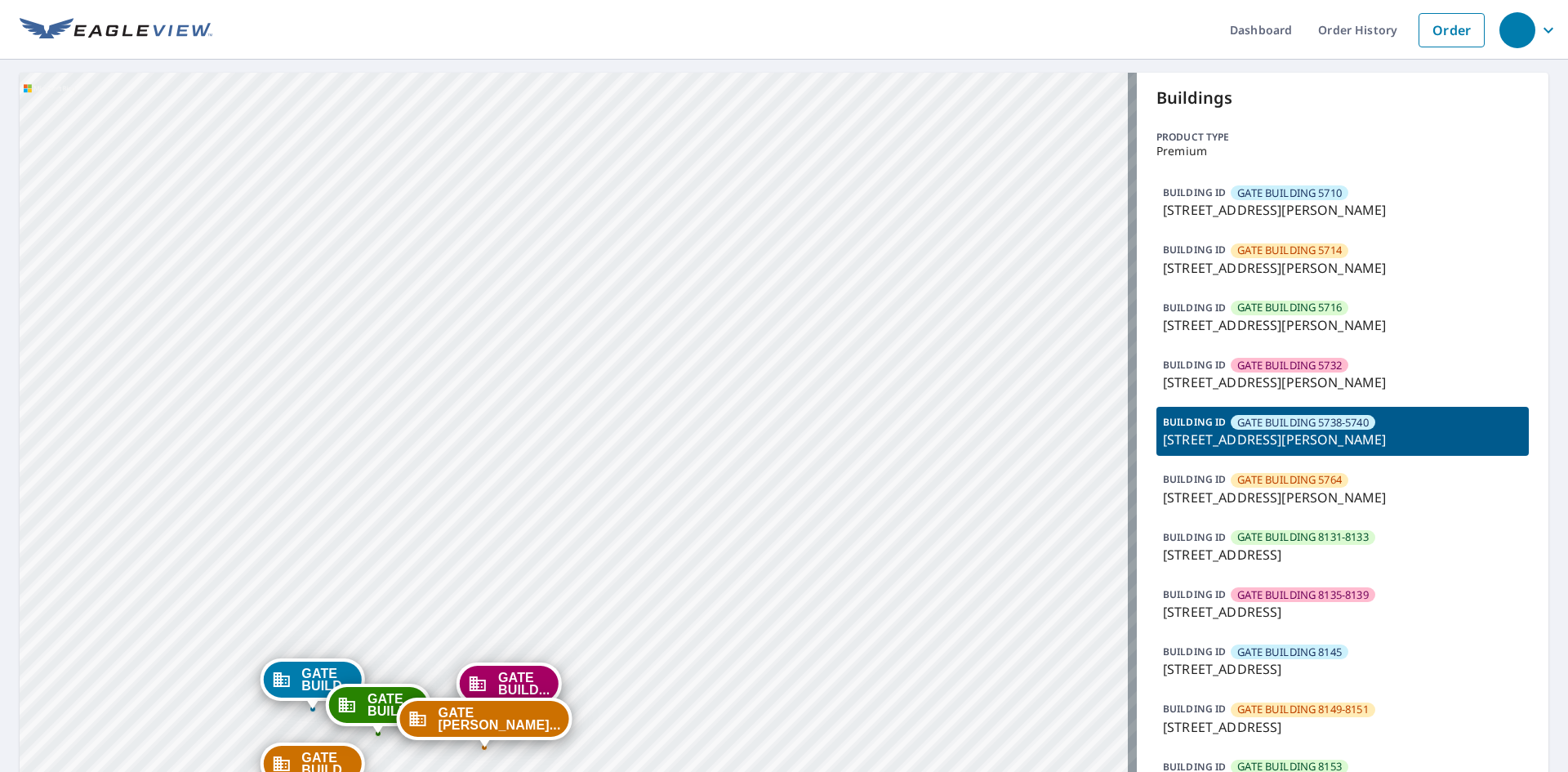
click at [1381, 469] on div "BUILDING [GEOGRAPHIC_DATA] [STREET_ADDRESS][PERSON_NAME]" at bounding box center [1342, 488] width 372 height 49
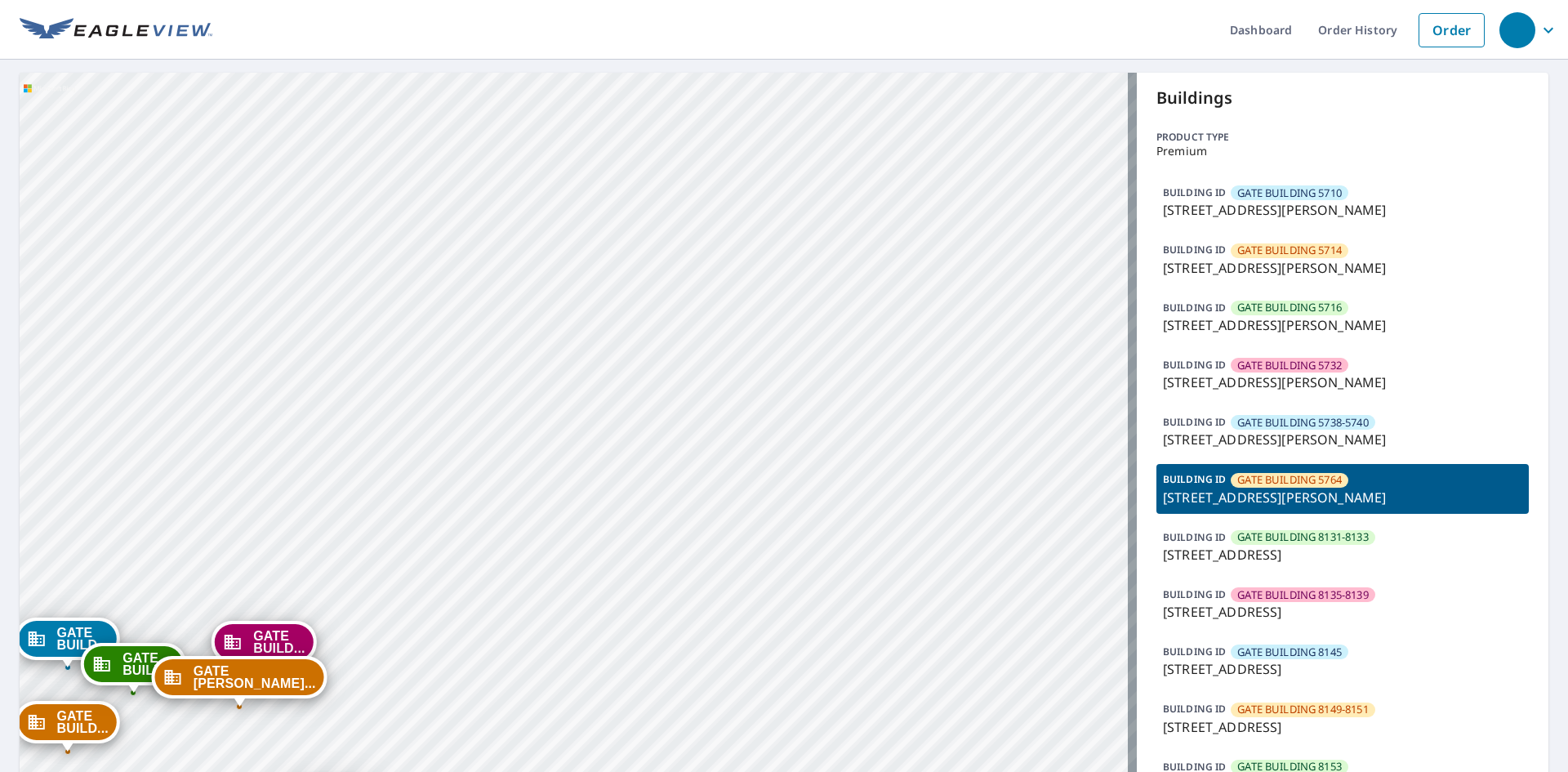
click at [1375, 510] on div "BUILDING [GEOGRAPHIC_DATA] [STREET_ADDRESS][PERSON_NAME]" at bounding box center [1342, 488] width 372 height 49
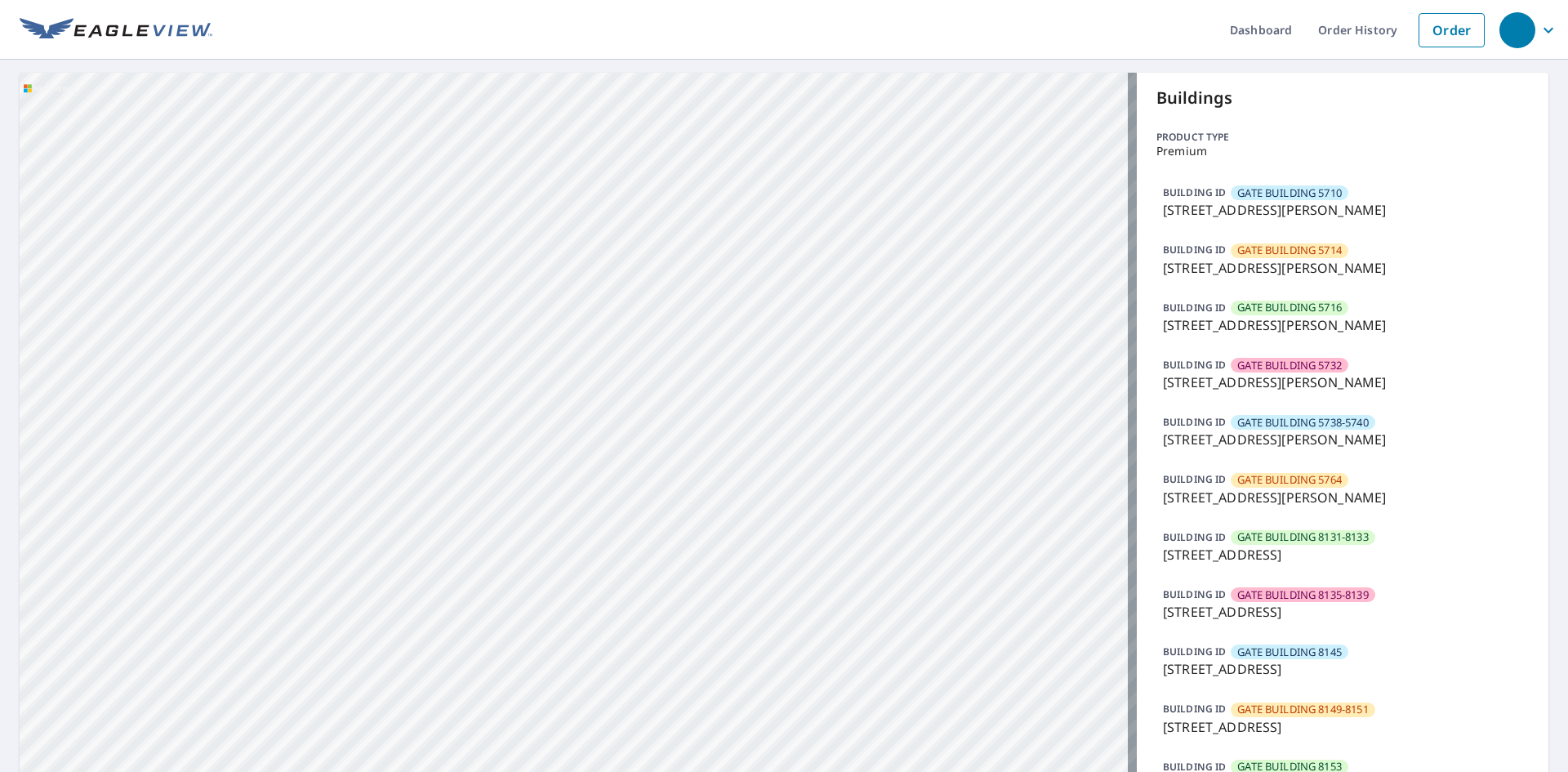
click at [1394, 612] on p "[STREET_ADDRESS]" at bounding box center [1343, 612] width 359 height 20
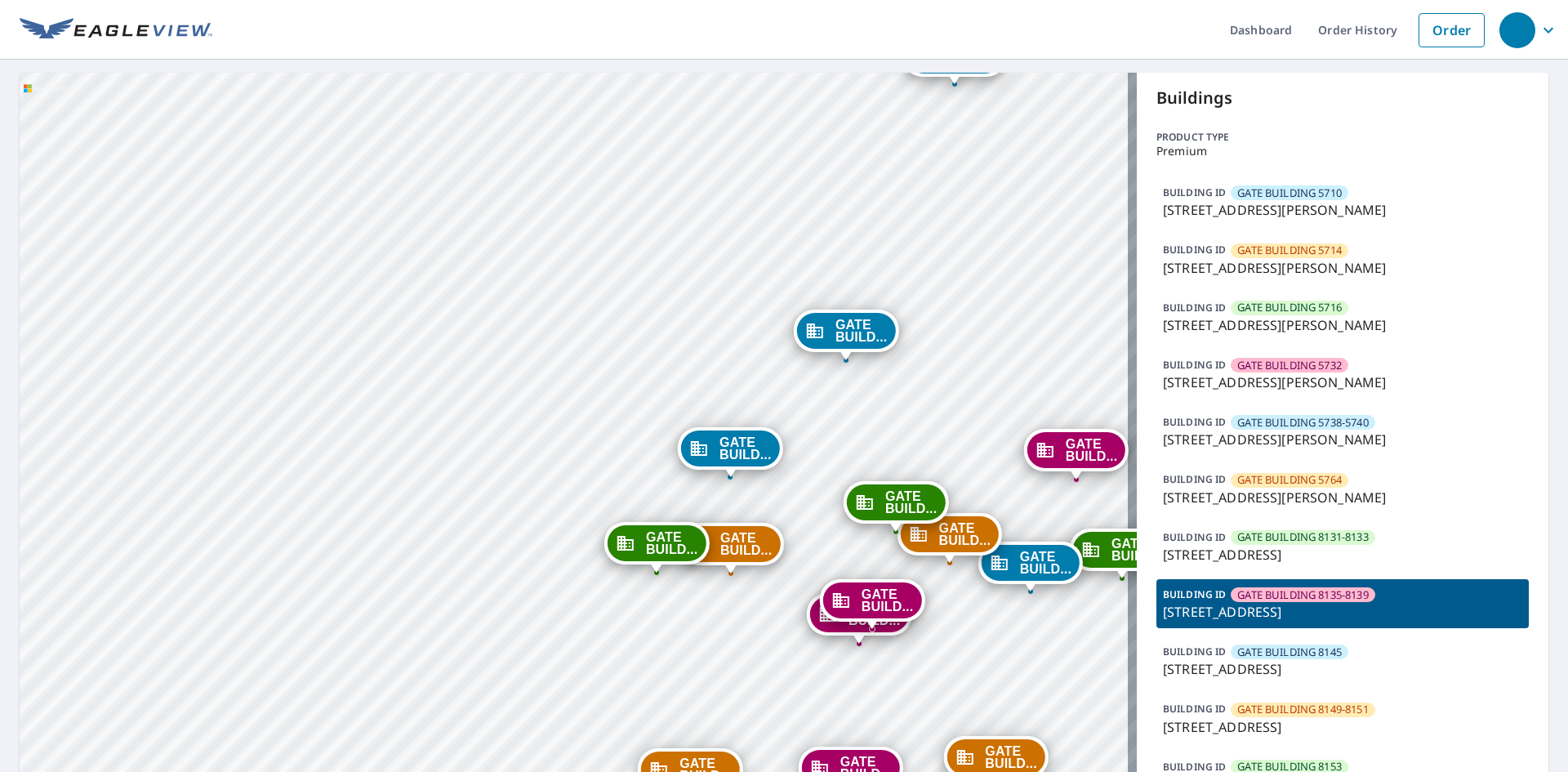
click at [1349, 658] on div "BUILDING [GEOGRAPHIC_DATA] 8145 [STREET_ADDRESS]" at bounding box center [1342, 661] width 372 height 49
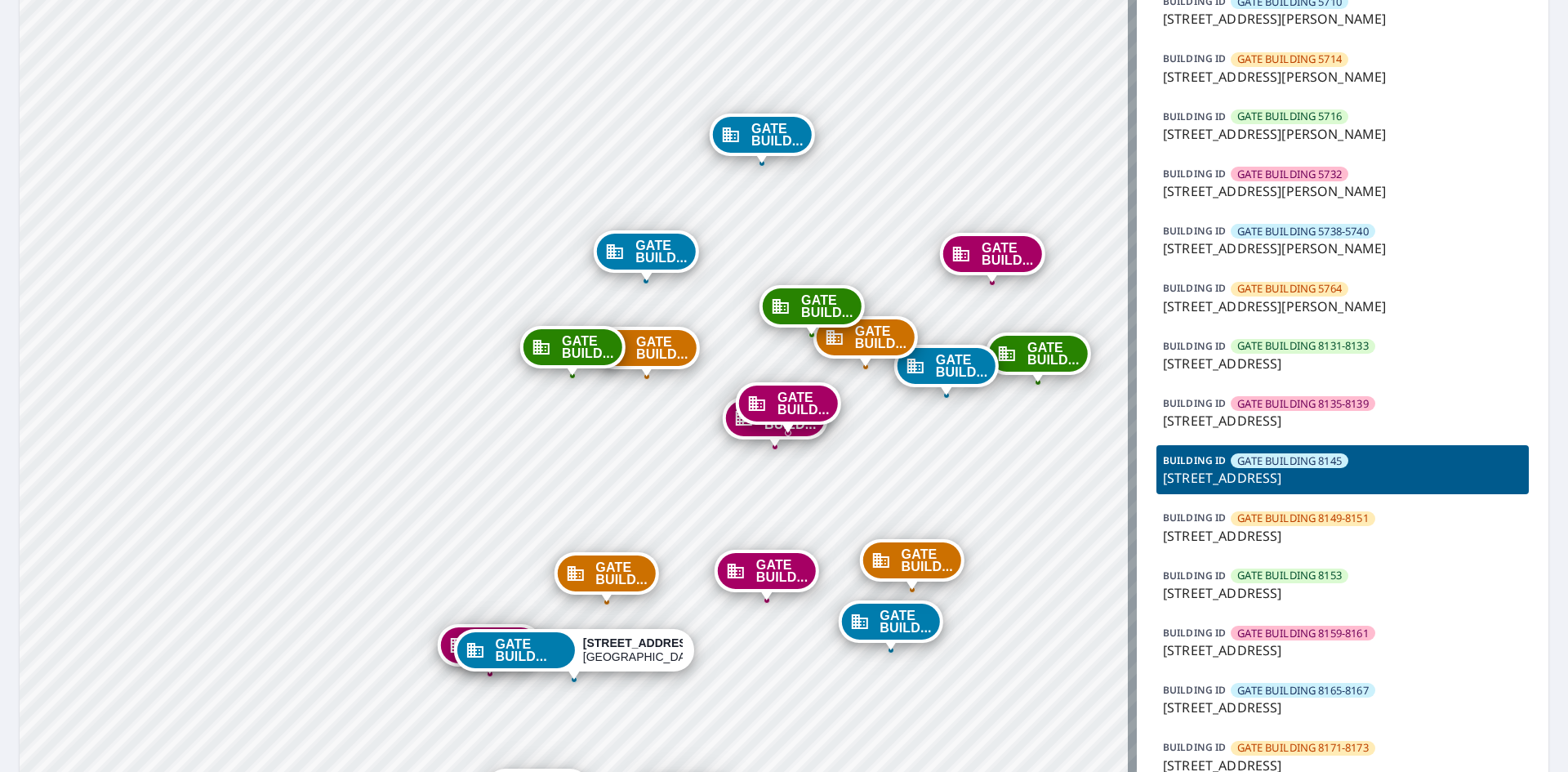
scroll to position [490, 0]
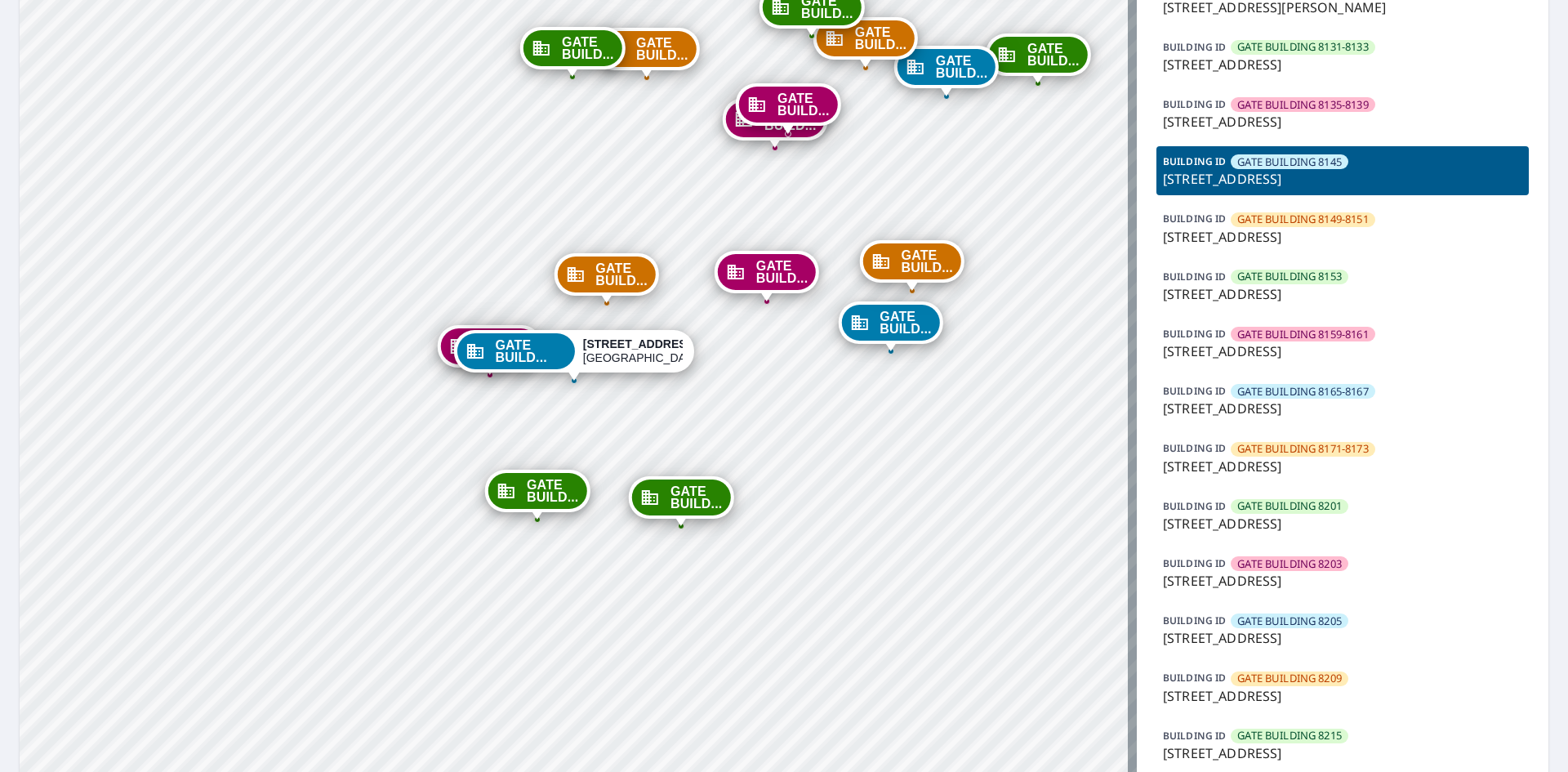
click at [1343, 535] on div "BUILDING [GEOGRAPHIC_DATA][STREET_ADDRESS]" at bounding box center [1342, 515] width 372 height 49
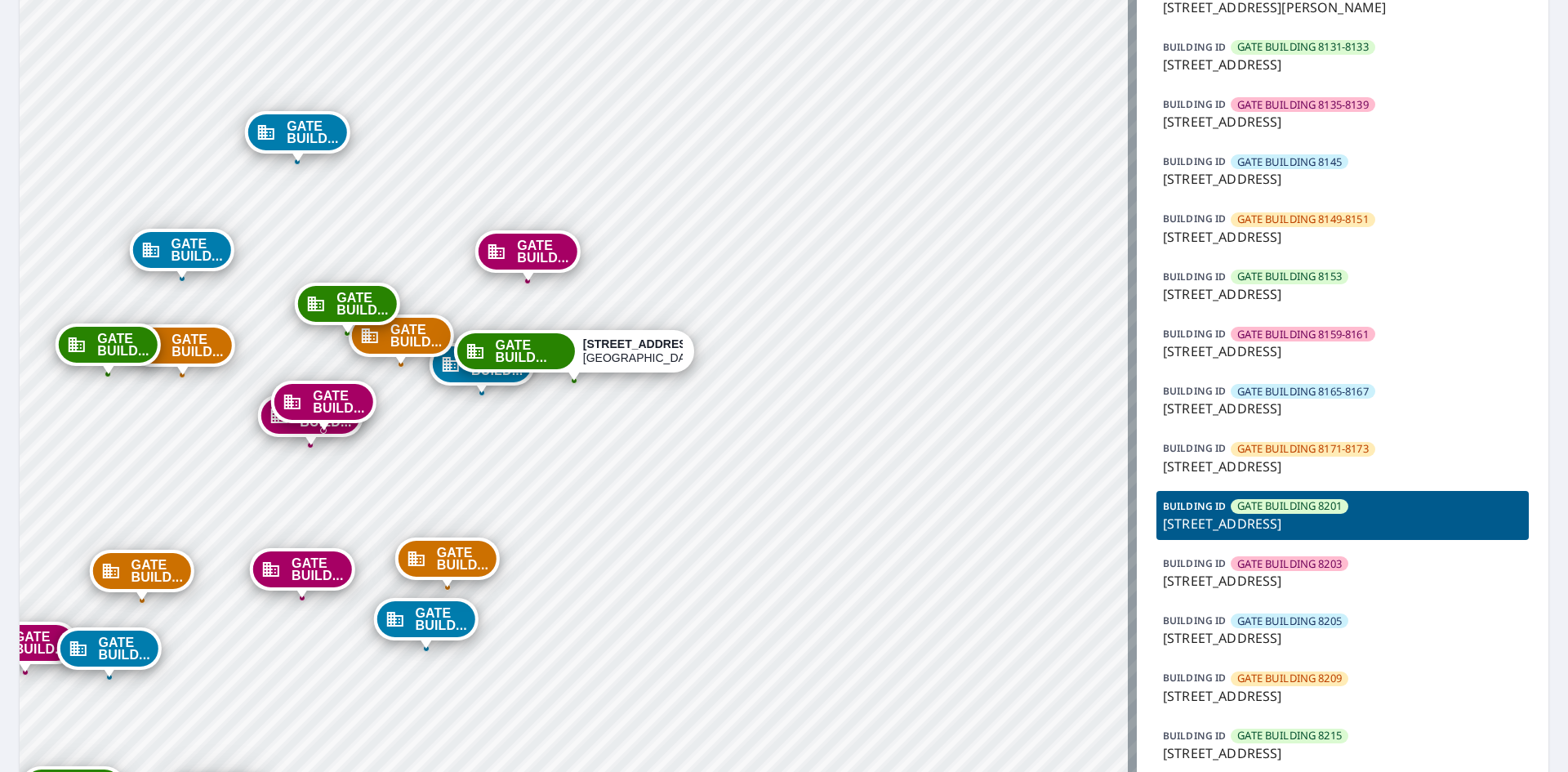
click at [1316, 440] on div "BUILDING [GEOGRAPHIC_DATA] 8171-8173 [STREET_ADDRESS]" at bounding box center [1342, 457] width 372 height 49
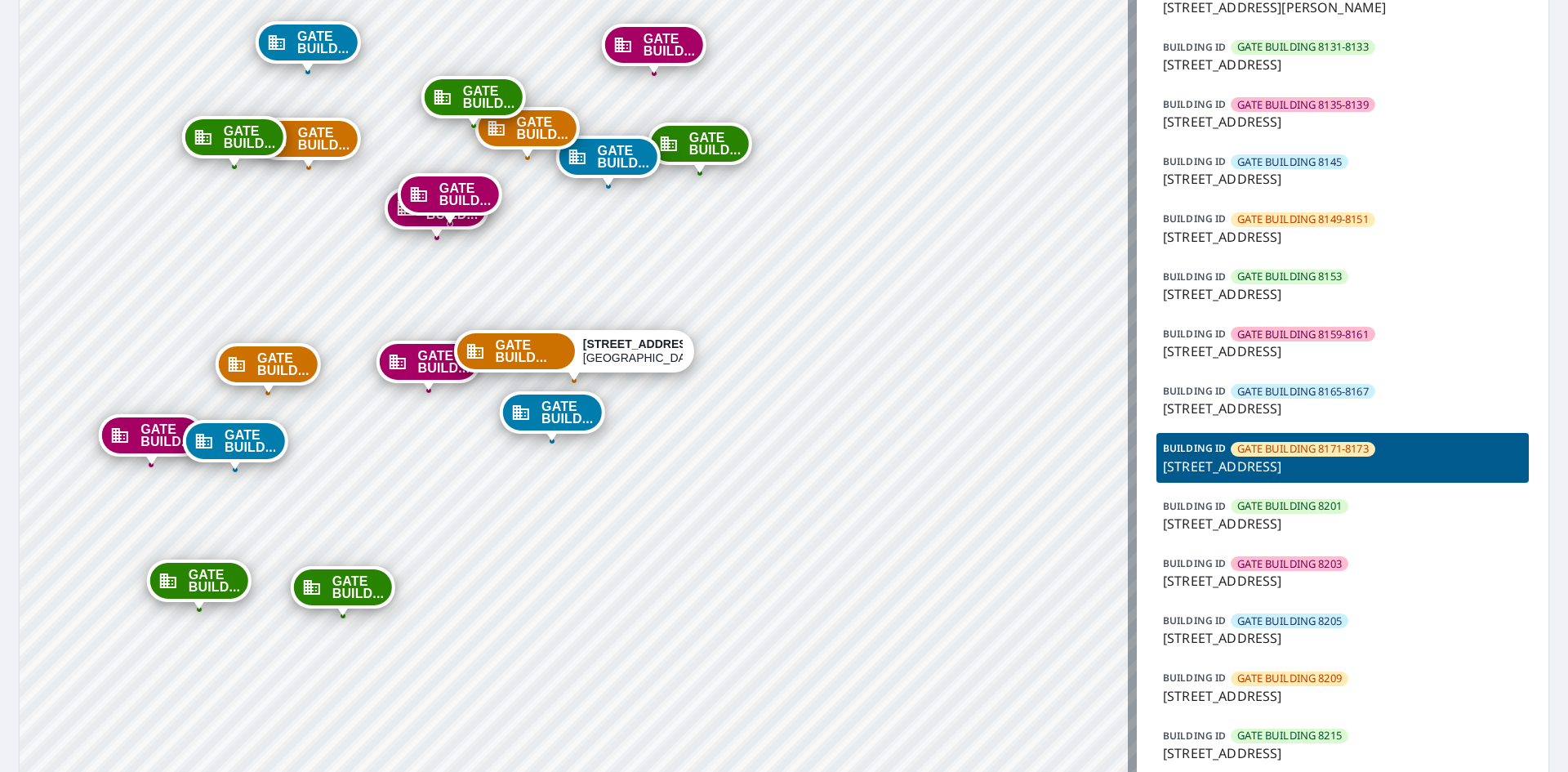
click at [1310, 548] on div "BUILDING ID GATE BUILDING [STREET_ADDRESS]" at bounding box center [1342, 572] width 372 height 49
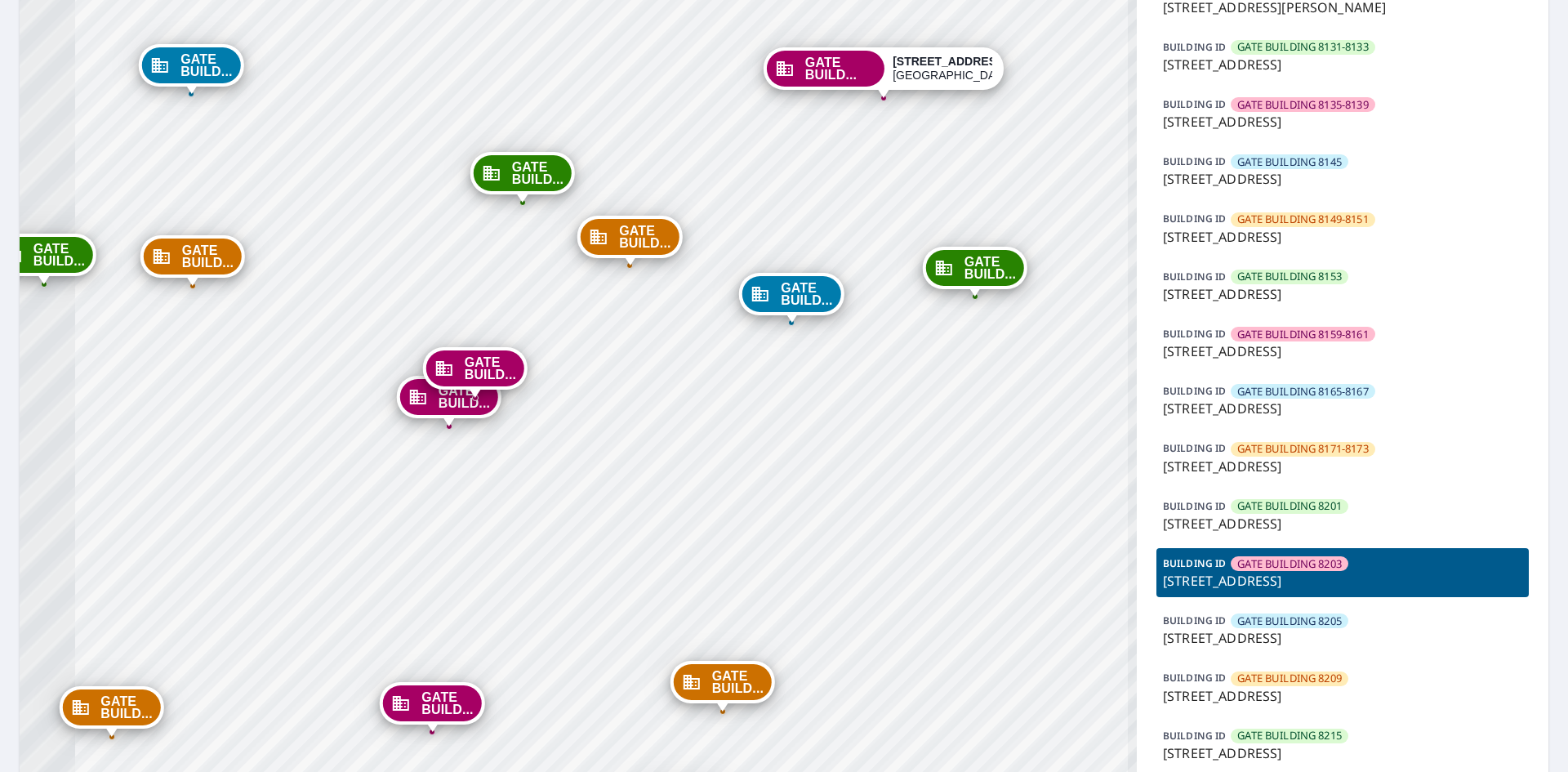
drag, startPoint x: 583, startPoint y: 510, endPoint x: 878, endPoint y: 370, distance: 326.5
click at [878, 370] on div "GATE BUILD... [STREET_ADDRESS][PERSON_NAME] GATE BUILD... [STREET_ADDRESS][PERS…" at bounding box center [578, 383] width 1117 height 1601
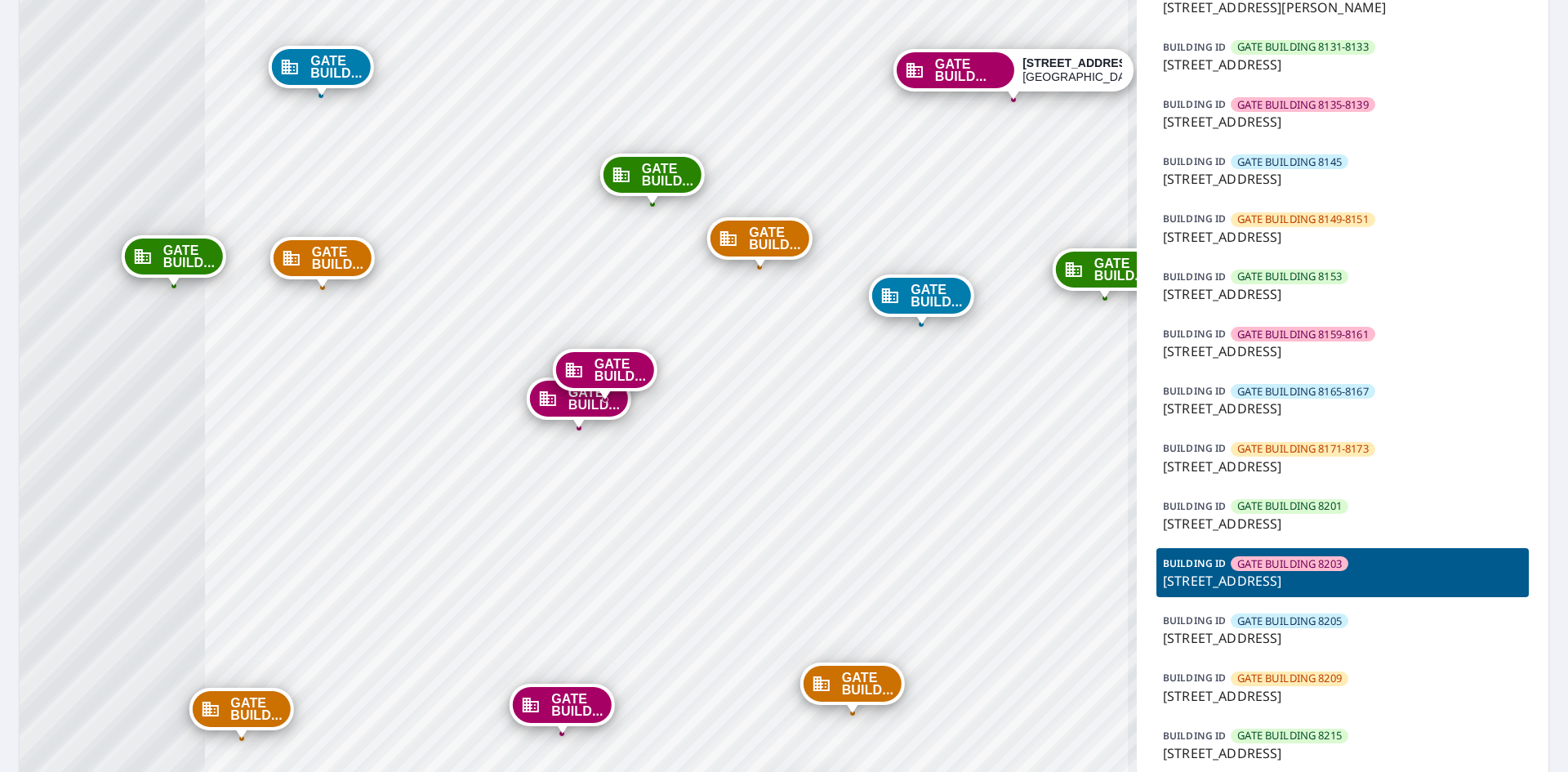
drag, startPoint x: 500, startPoint y: 416, endPoint x: 592, endPoint y: 418, distance: 92.0
click at [592, 418] on div "GATE BUILD... [STREET_ADDRESS]" at bounding box center [578, 398] width 105 height 43
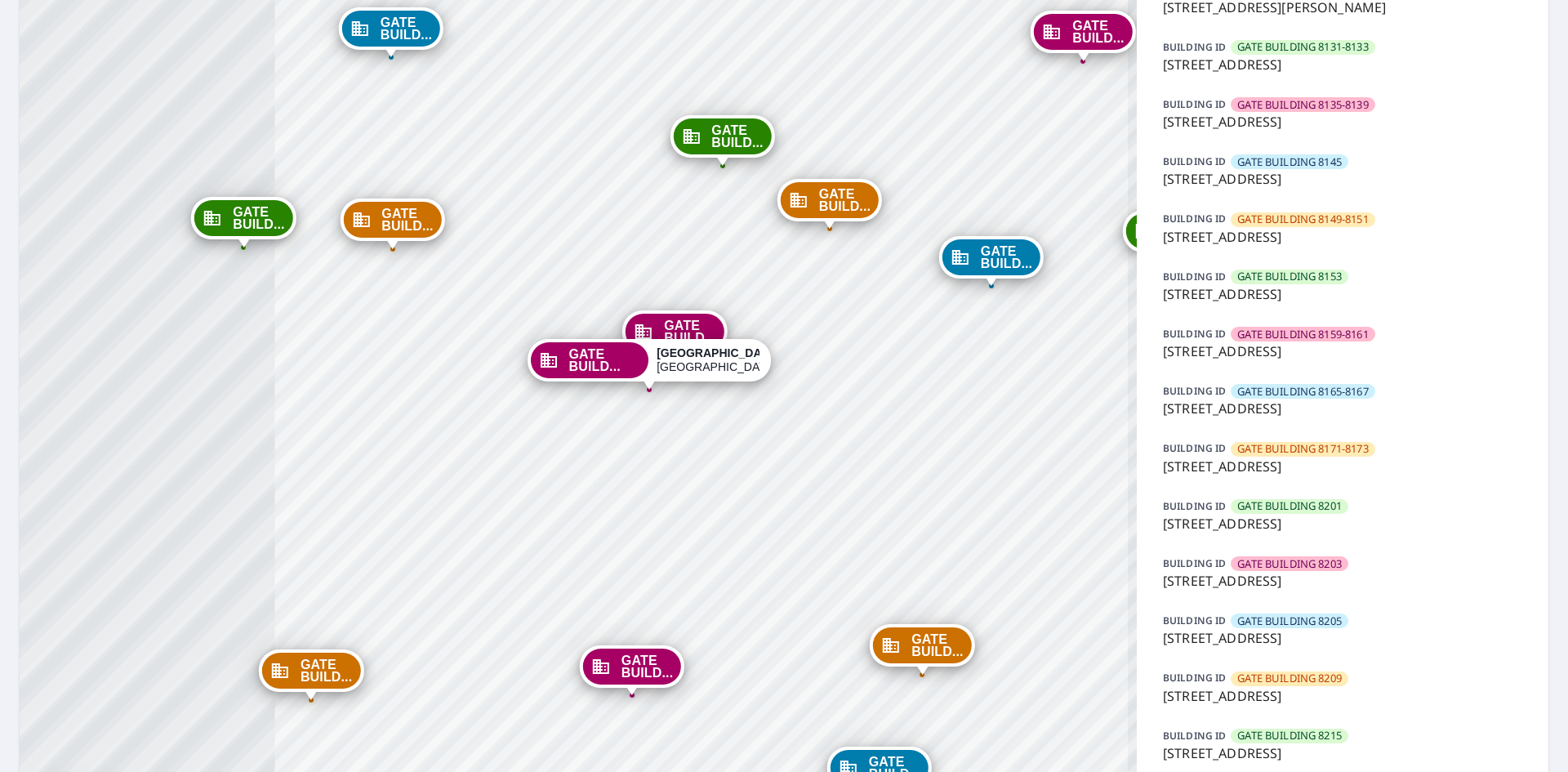
drag, startPoint x: 353, startPoint y: 453, endPoint x: 506, endPoint y: 483, distance: 155.9
click at [506, 483] on div "GATE BUILD... [STREET_ADDRESS][PERSON_NAME] GATE BUILD... [STREET_ADDRESS][PERS…" at bounding box center [578, 383] width 1117 height 1601
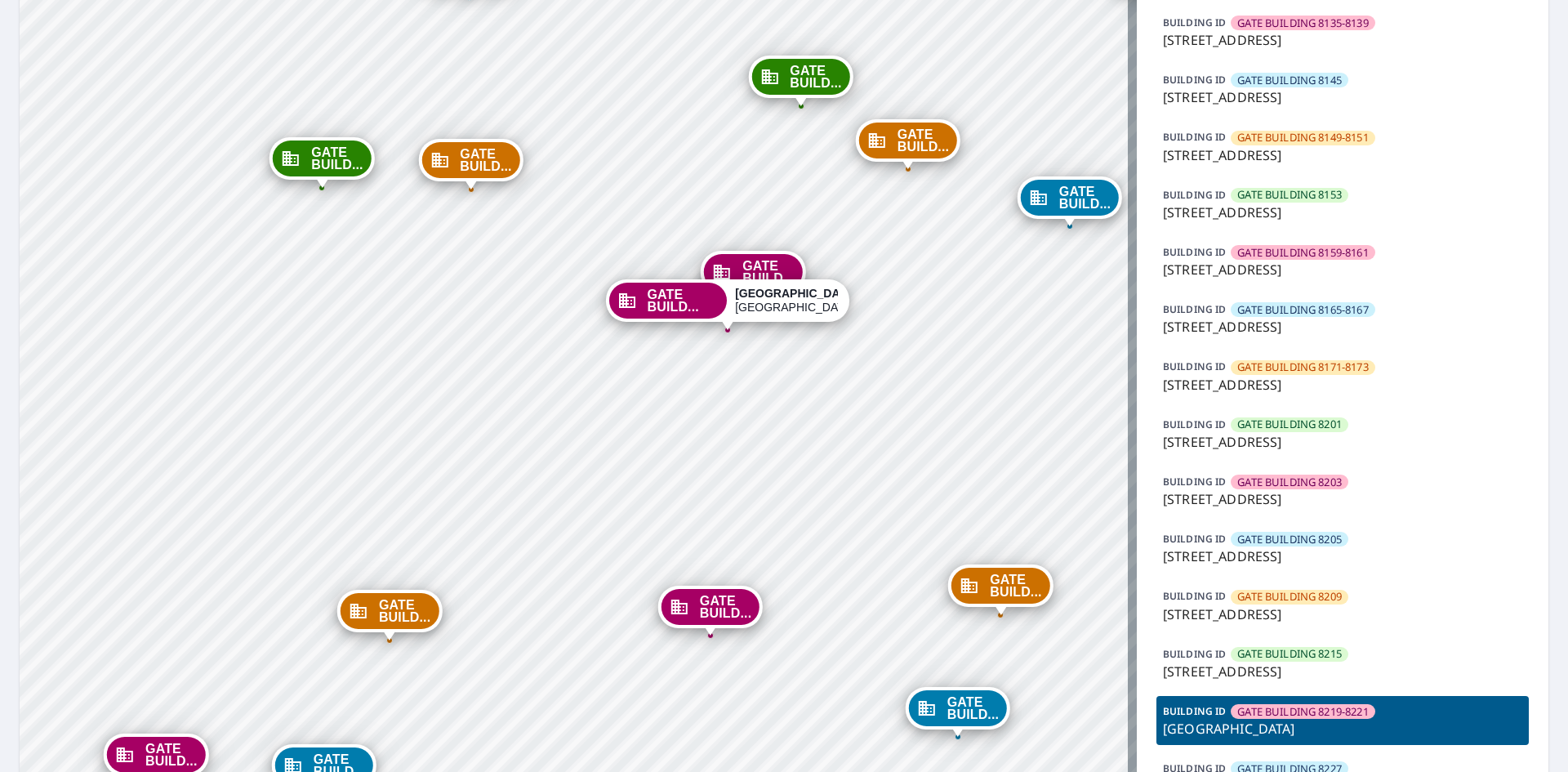
scroll to position [899, 0]
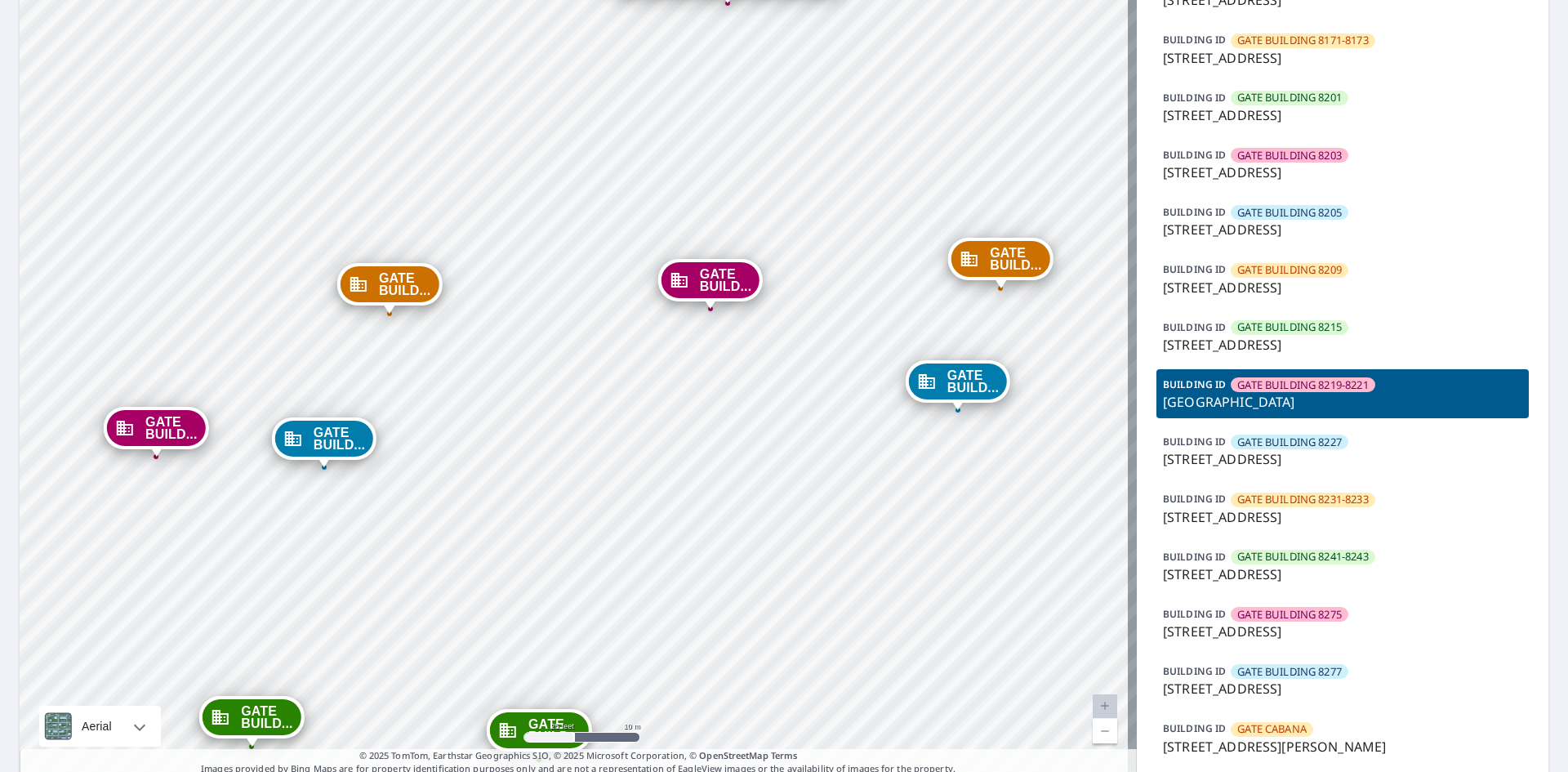
click at [1354, 483] on div "BUILDING [GEOGRAPHIC_DATA] 8231-8233 [STREET_ADDRESS]" at bounding box center [1342, 507] width 372 height 49
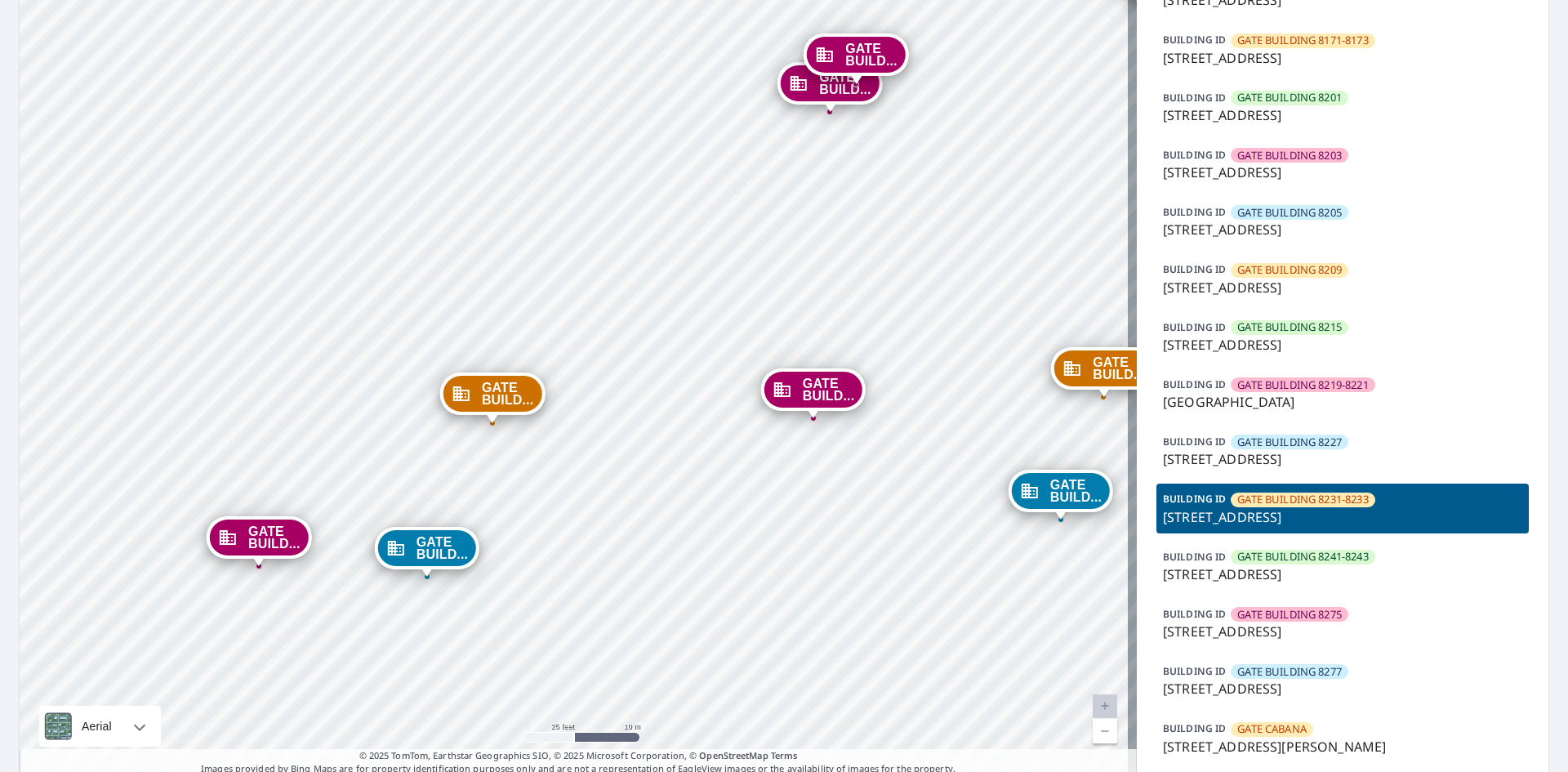
click at [1377, 460] on p "[STREET_ADDRESS]" at bounding box center [1343, 459] width 359 height 20
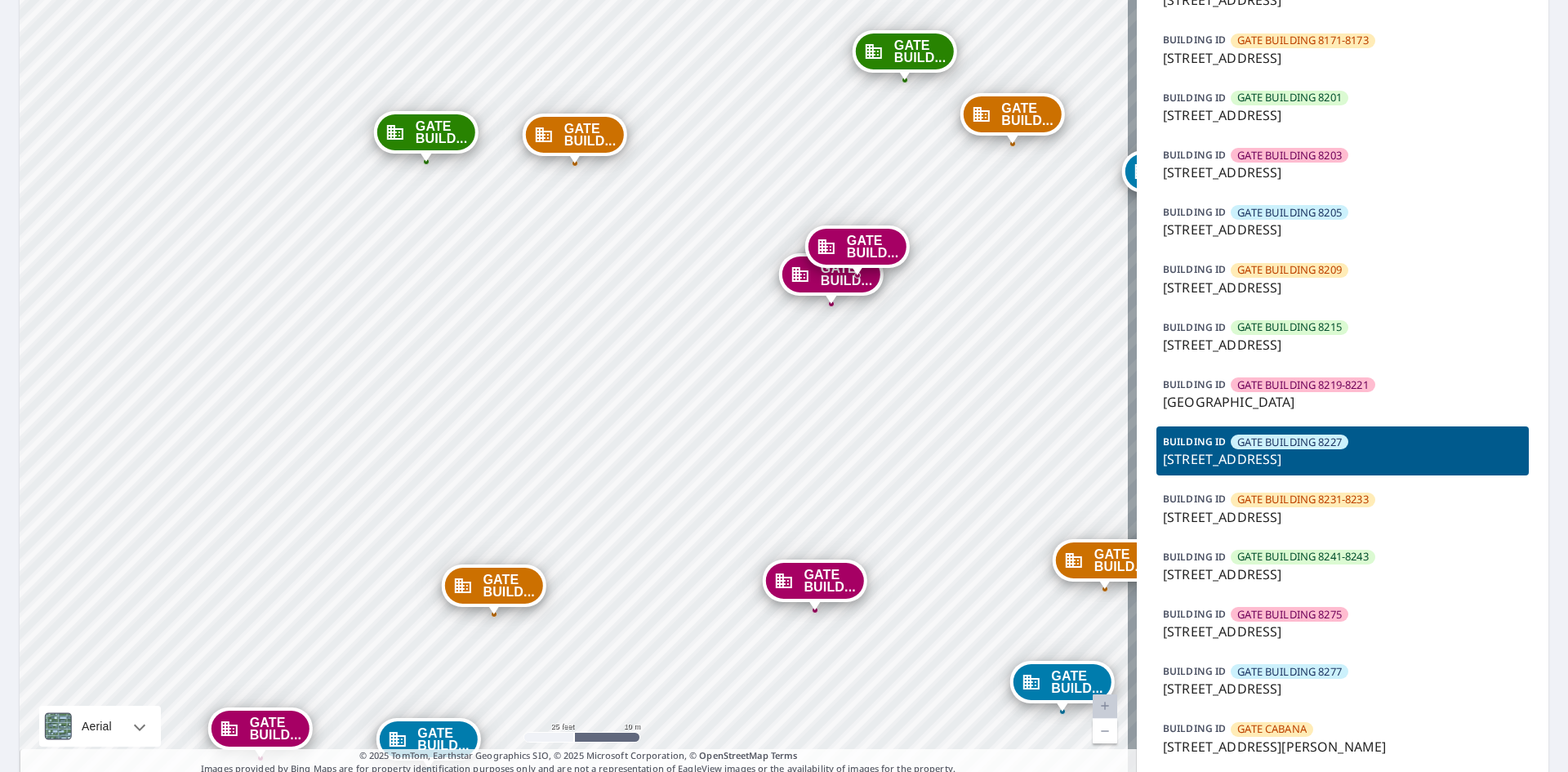
click at [1389, 407] on p "[GEOGRAPHIC_DATA]" at bounding box center [1343, 402] width 359 height 20
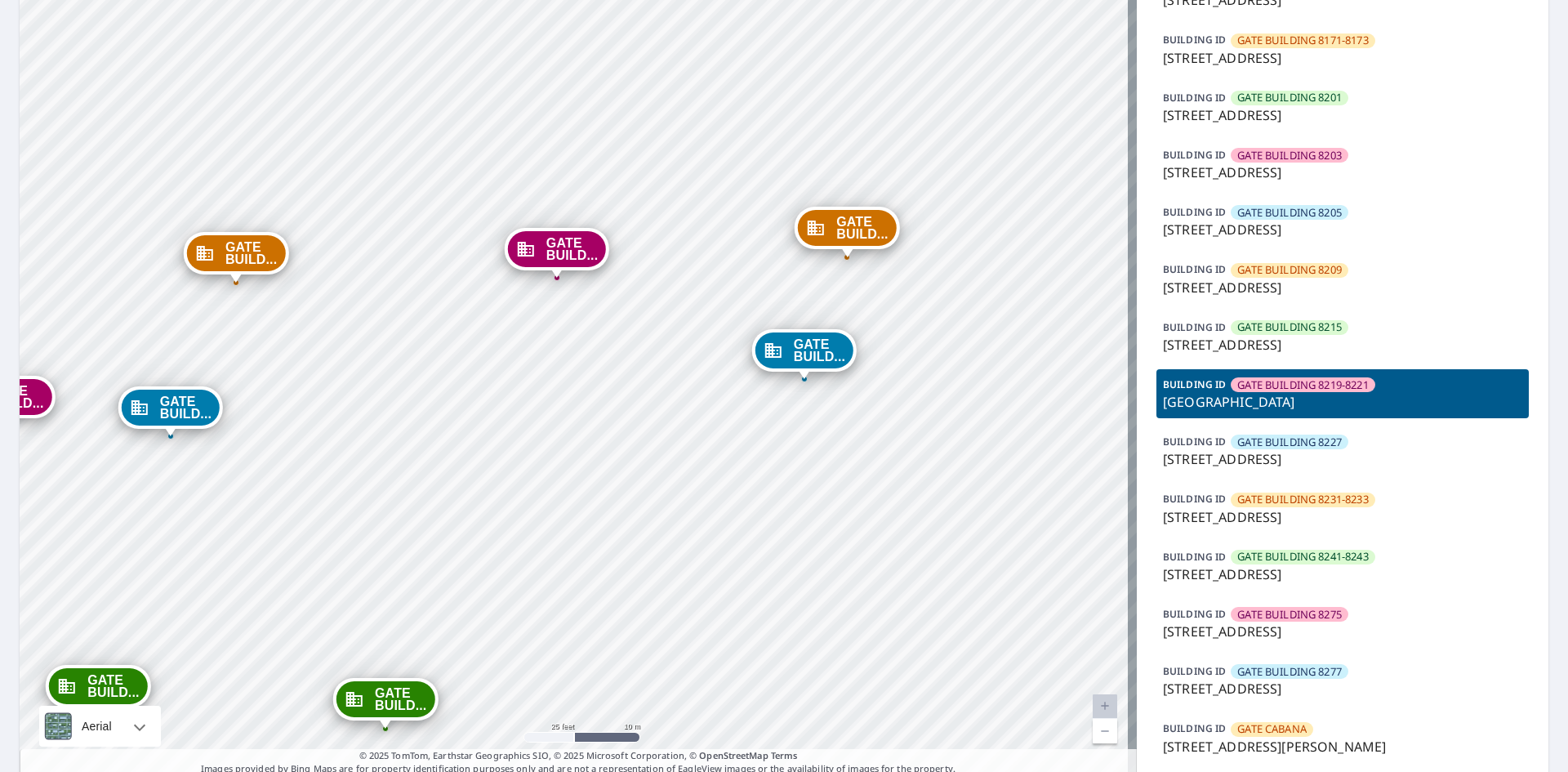
click at [1380, 410] on p "[GEOGRAPHIC_DATA]" at bounding box center [1343, 402] width 359 height 20
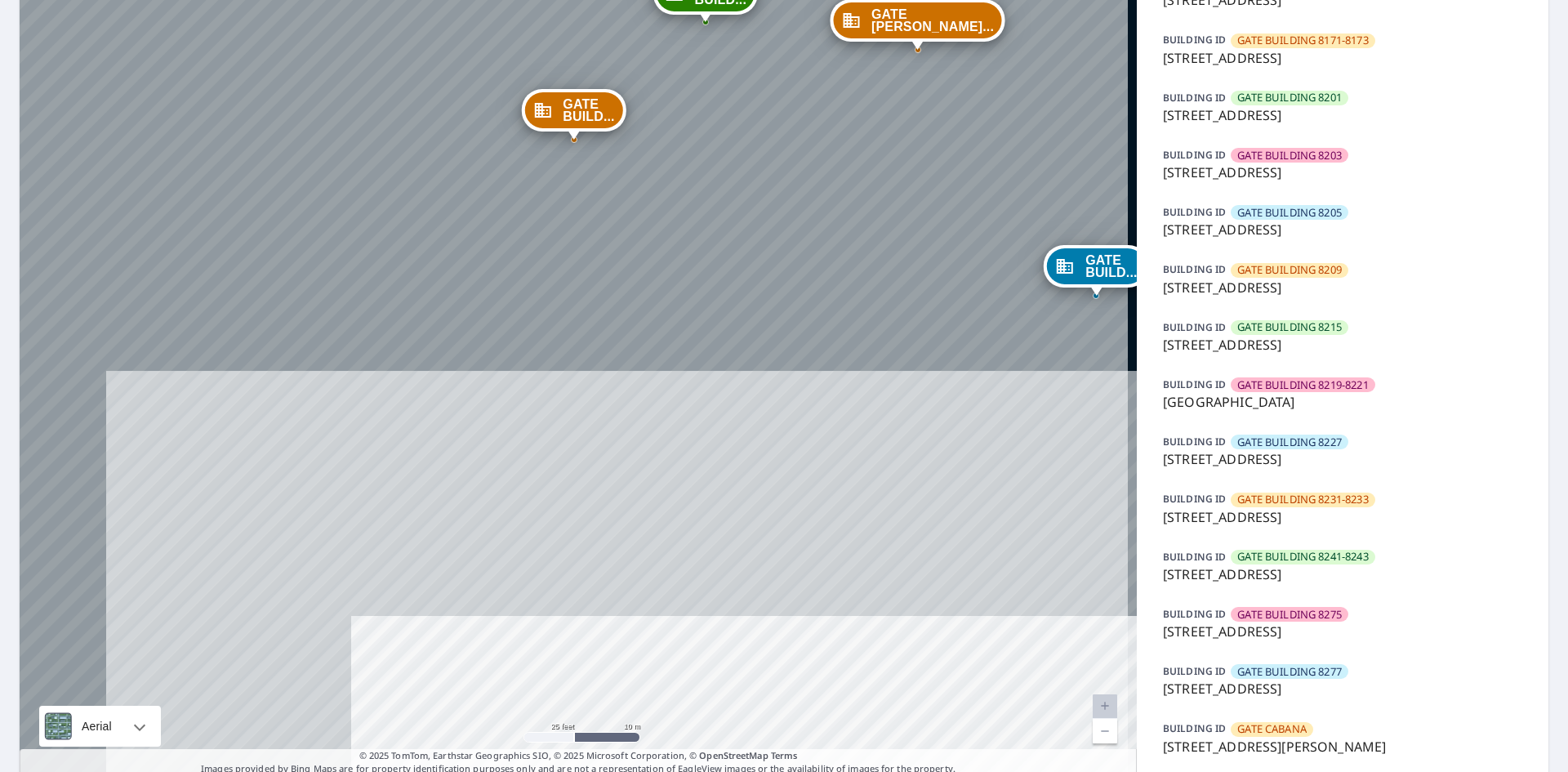
click at [1380, 410] on p "[GEOGRAPHIC_DATA]" at bounding box center [1343, 402] width 359 height 20
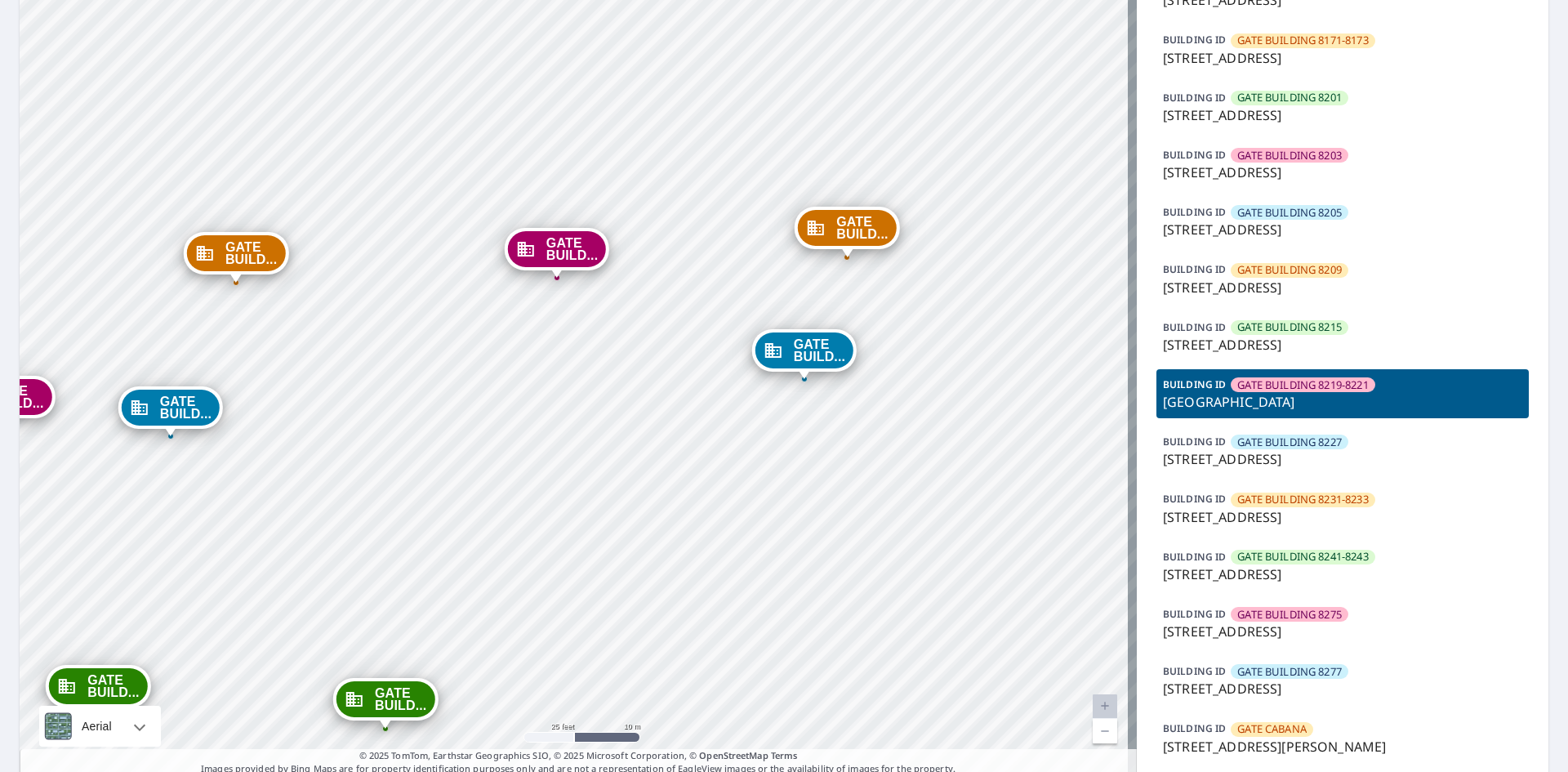
click at [1380, 410] on p "[GEOGRAPHIC_DATA]" at bounding box center [1343, 402] width 359 height 20
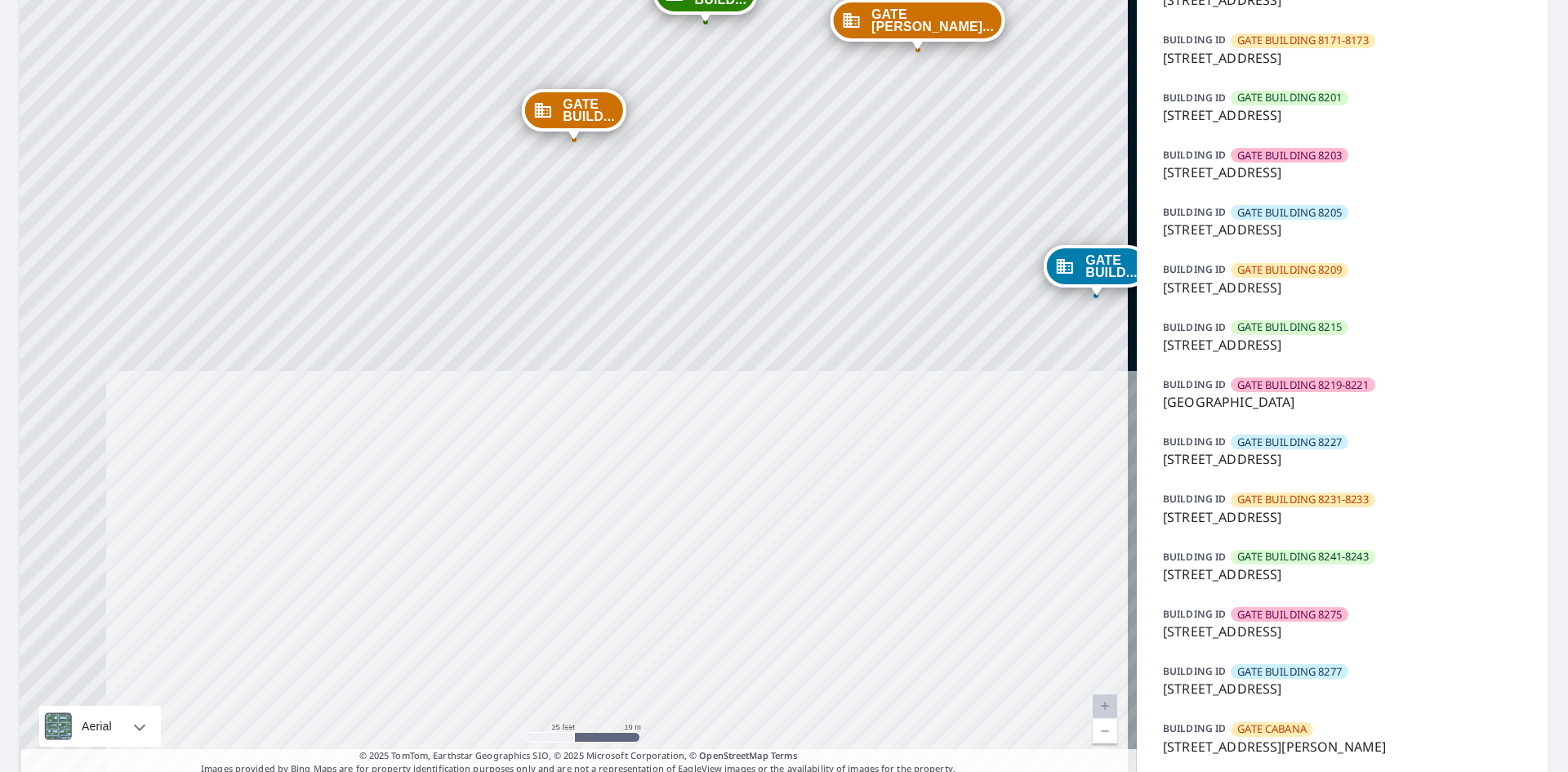
click at [1380, 410] on p "[GEOGRAPHIC_DATA]" at bounding box center [1343, 402] width 359 height 20
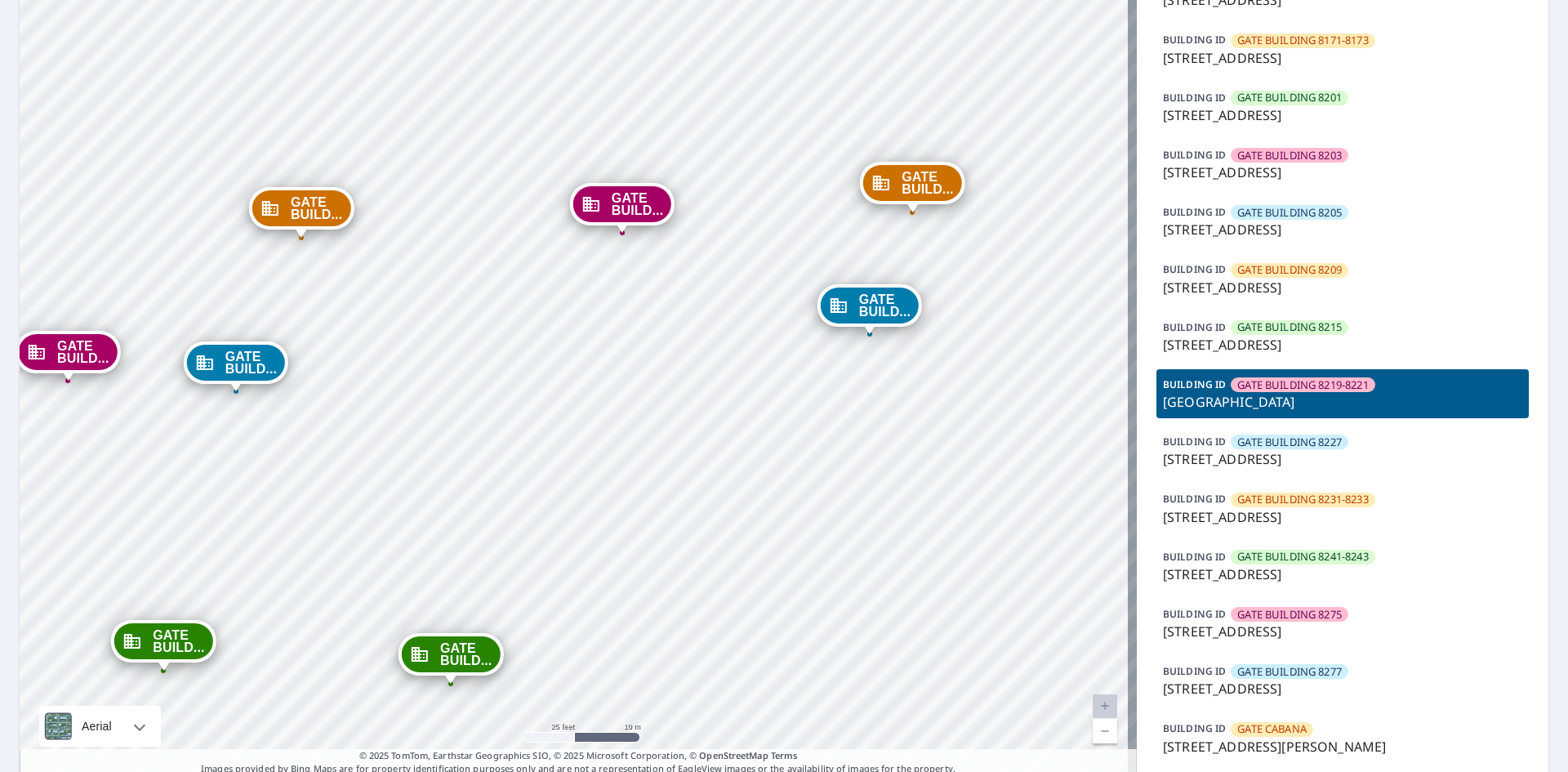
drag, startPoint x: 573, startPoint y: 411, endPoint x: 638, endPoint y: 366, distance: 79.1
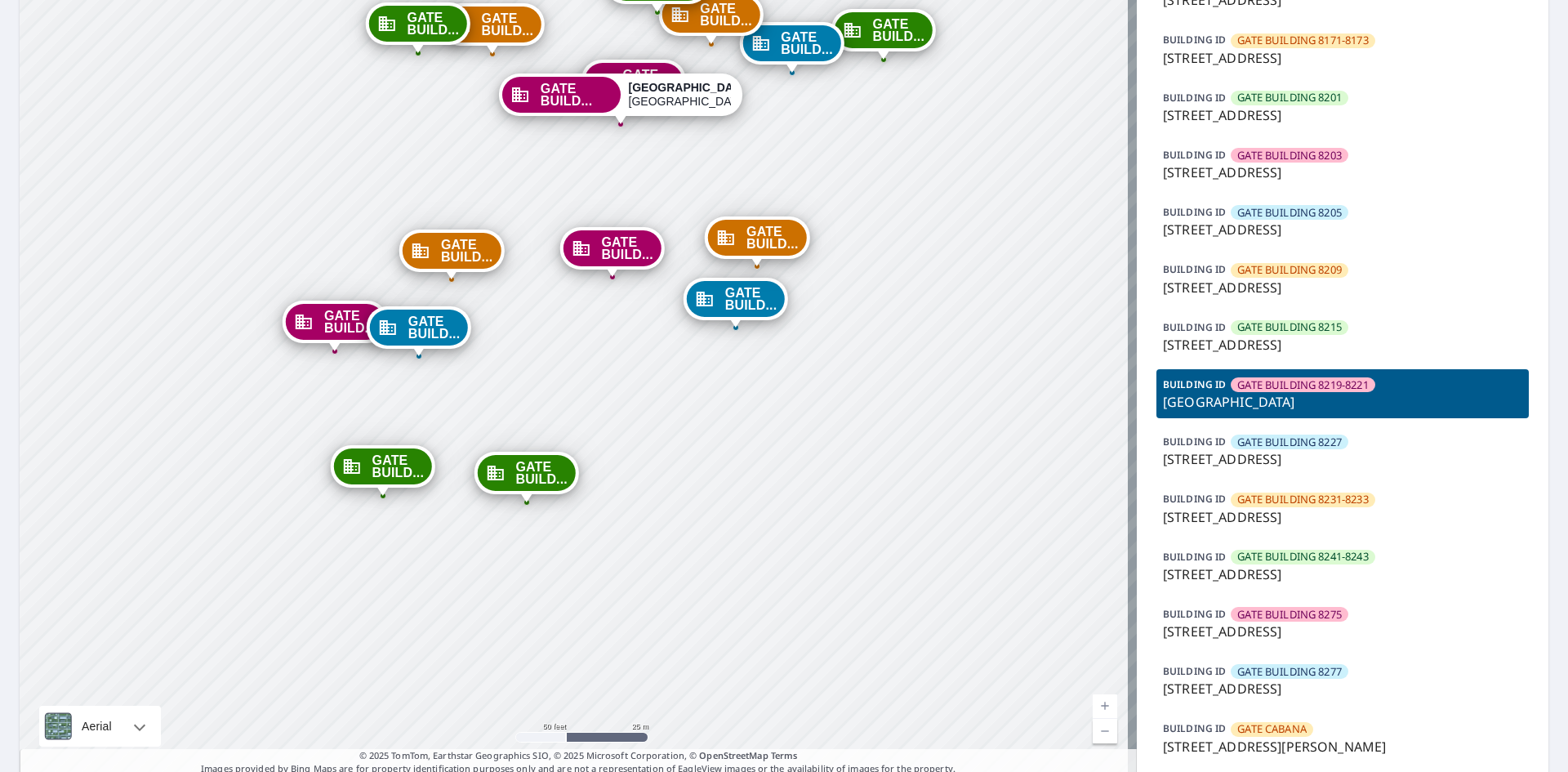
drag, startPoint x: 603, startPoint y: 310, endPoint x: 578, endPoint y: 481, distance: 172.8
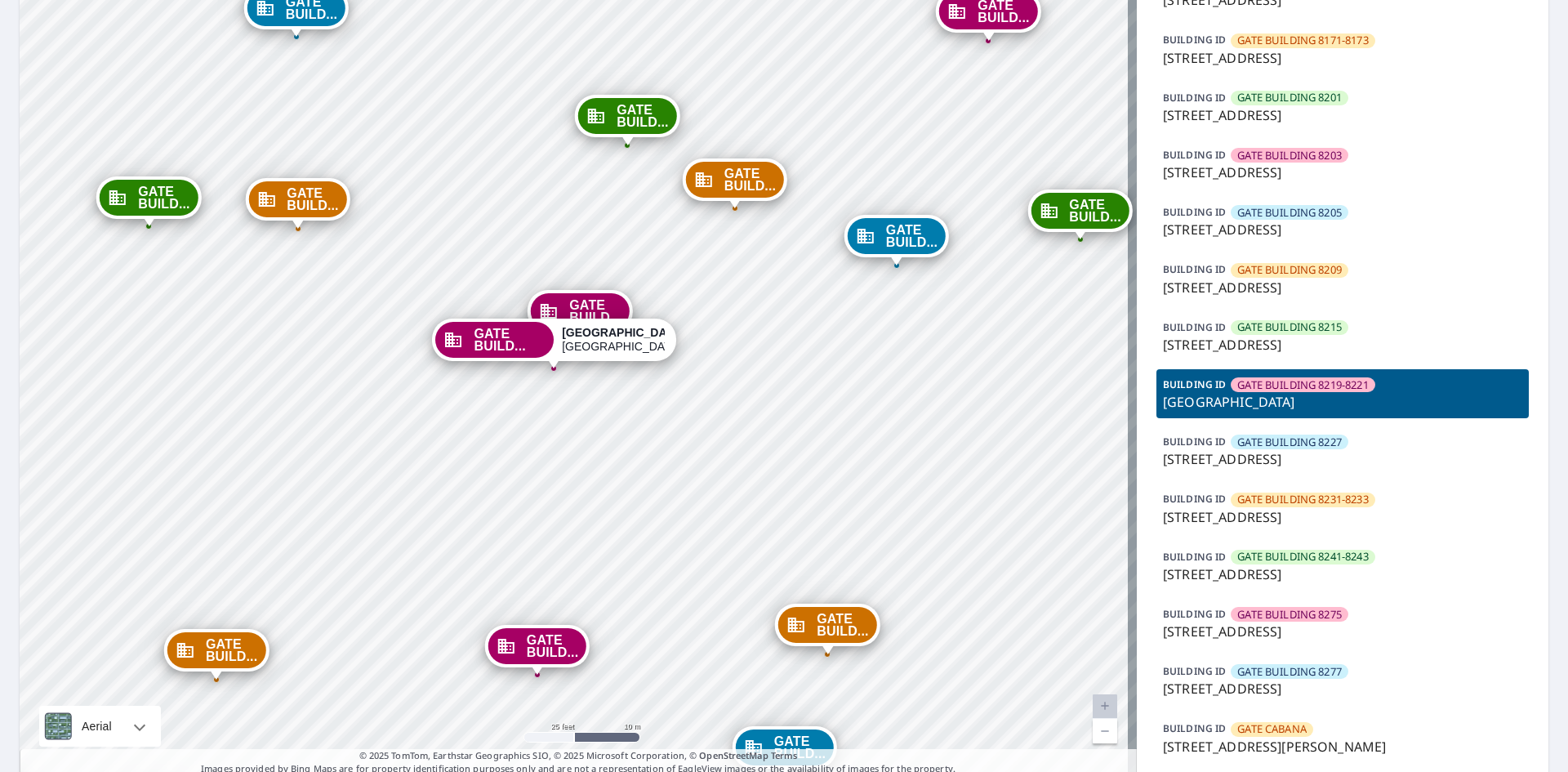
drag, startPoint x: 571, startPoint y: 413, endPoint x: 566, endPoint y: 455, distance: 42.3
click at [1252, 384] on span "GATE BUILDING 8219-8221" at bounding box center [1303, 385] width 131 height 16
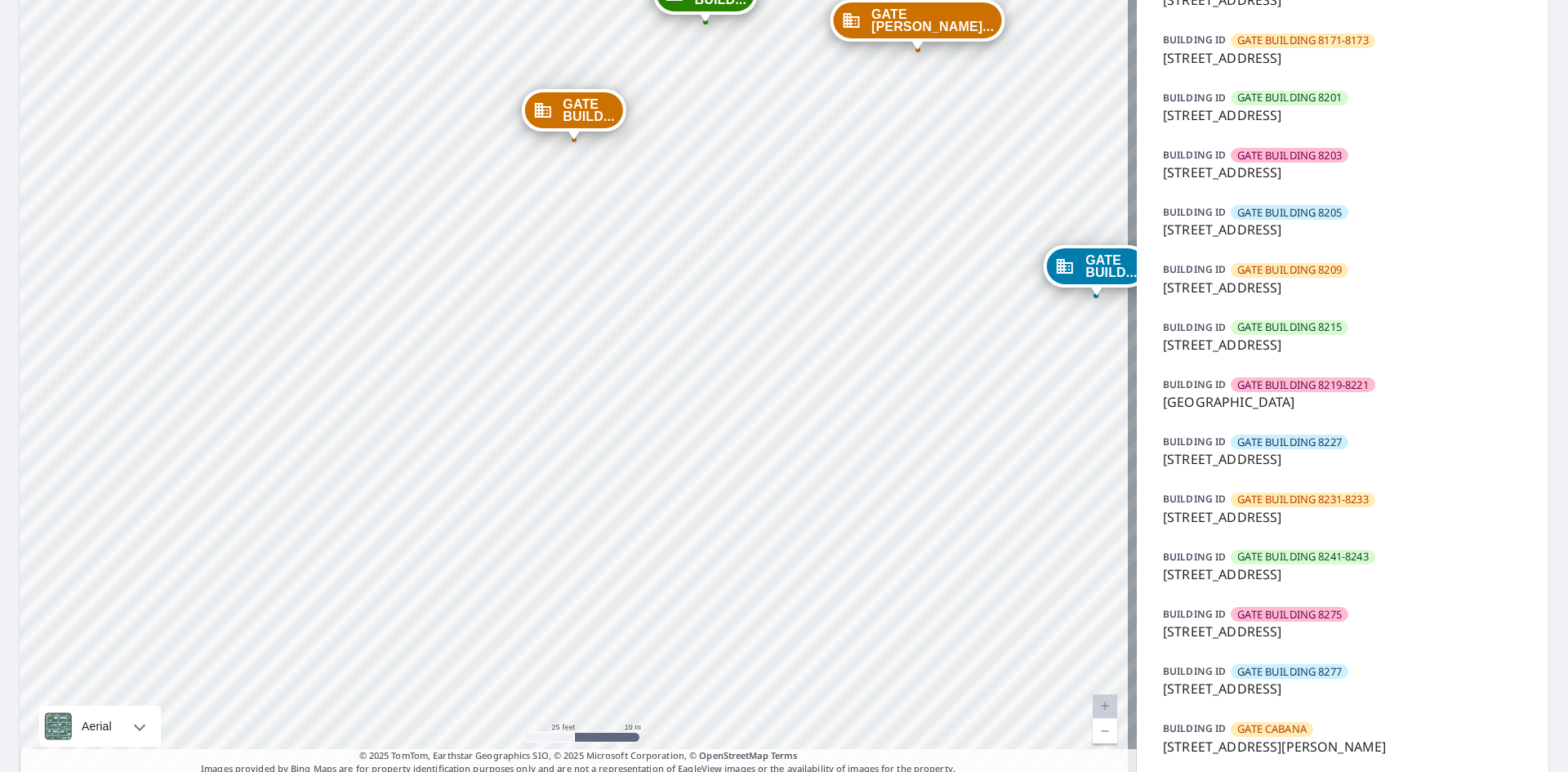
click at [1252, 384] on span "GATE BUILDING 8219-8221" at bounding box center [1303, 385] width 131 height 16
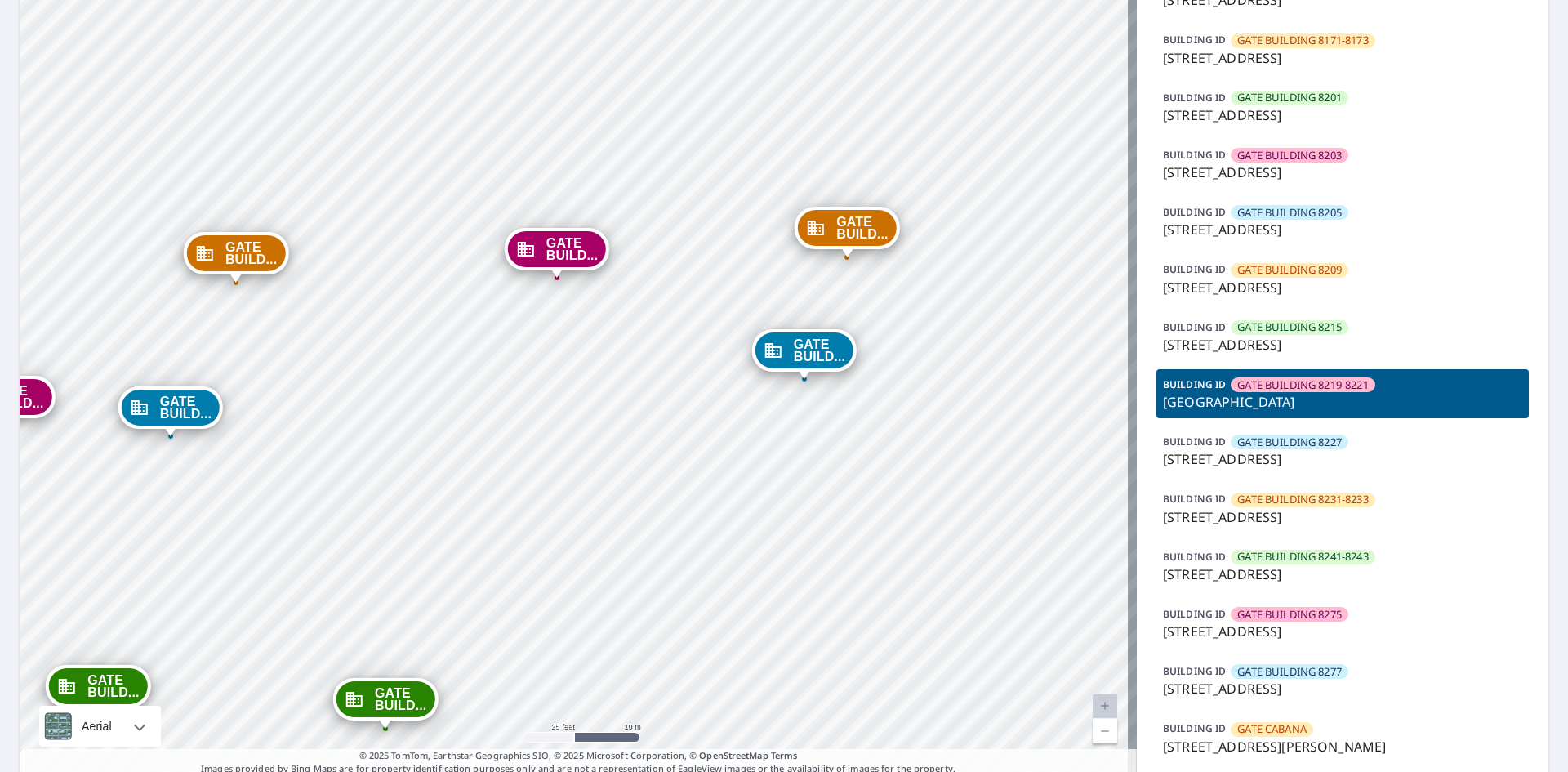
click at [1252, 384] on span "GATE BUILDING 8219-8221" at bounding box center [1303, 385] width 131 height 16
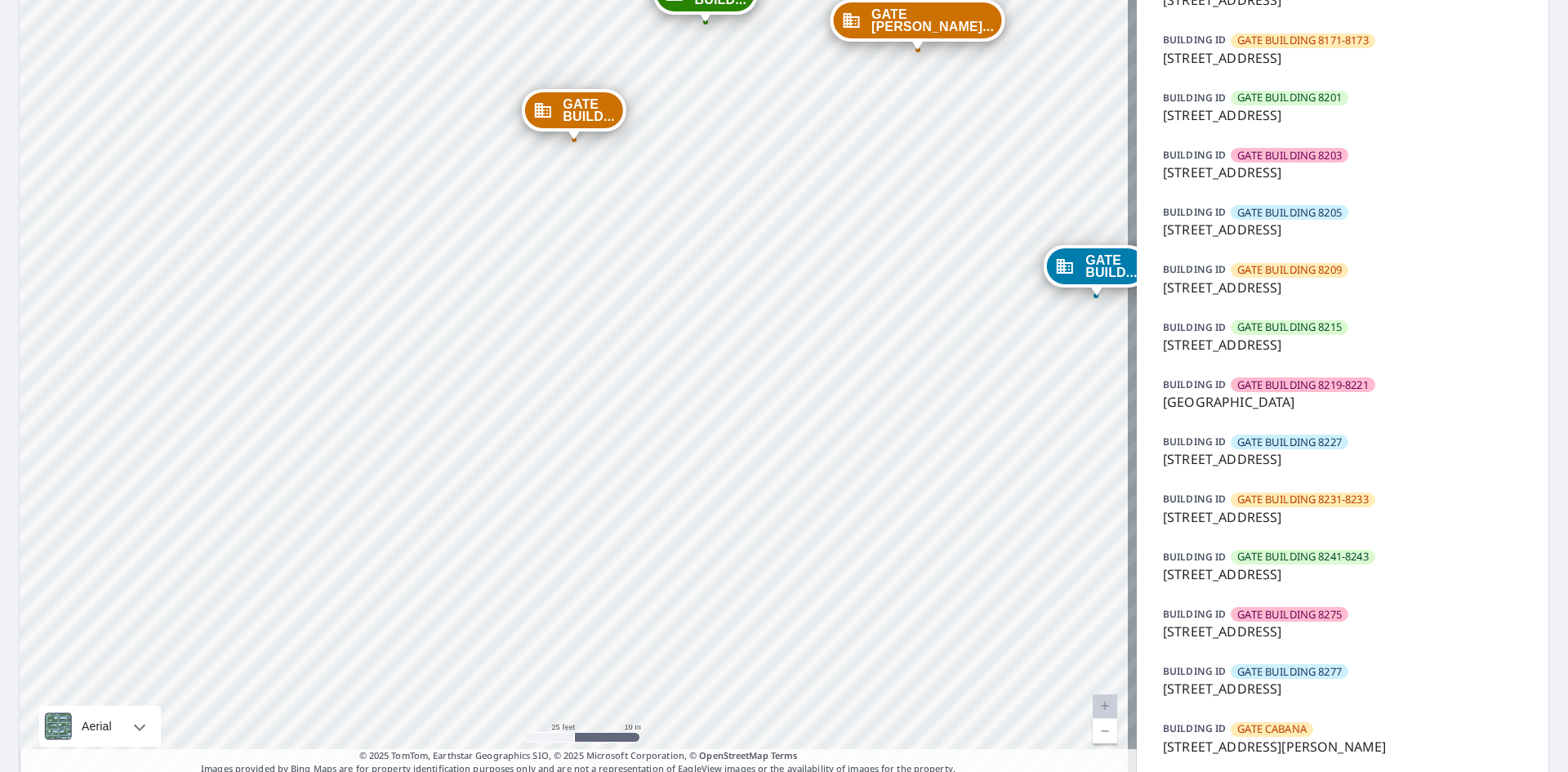
click at [1237, 392] on p "[GEOGRAPHIC_DATA]" at bounding box center [1343, 402] width 359 height 20
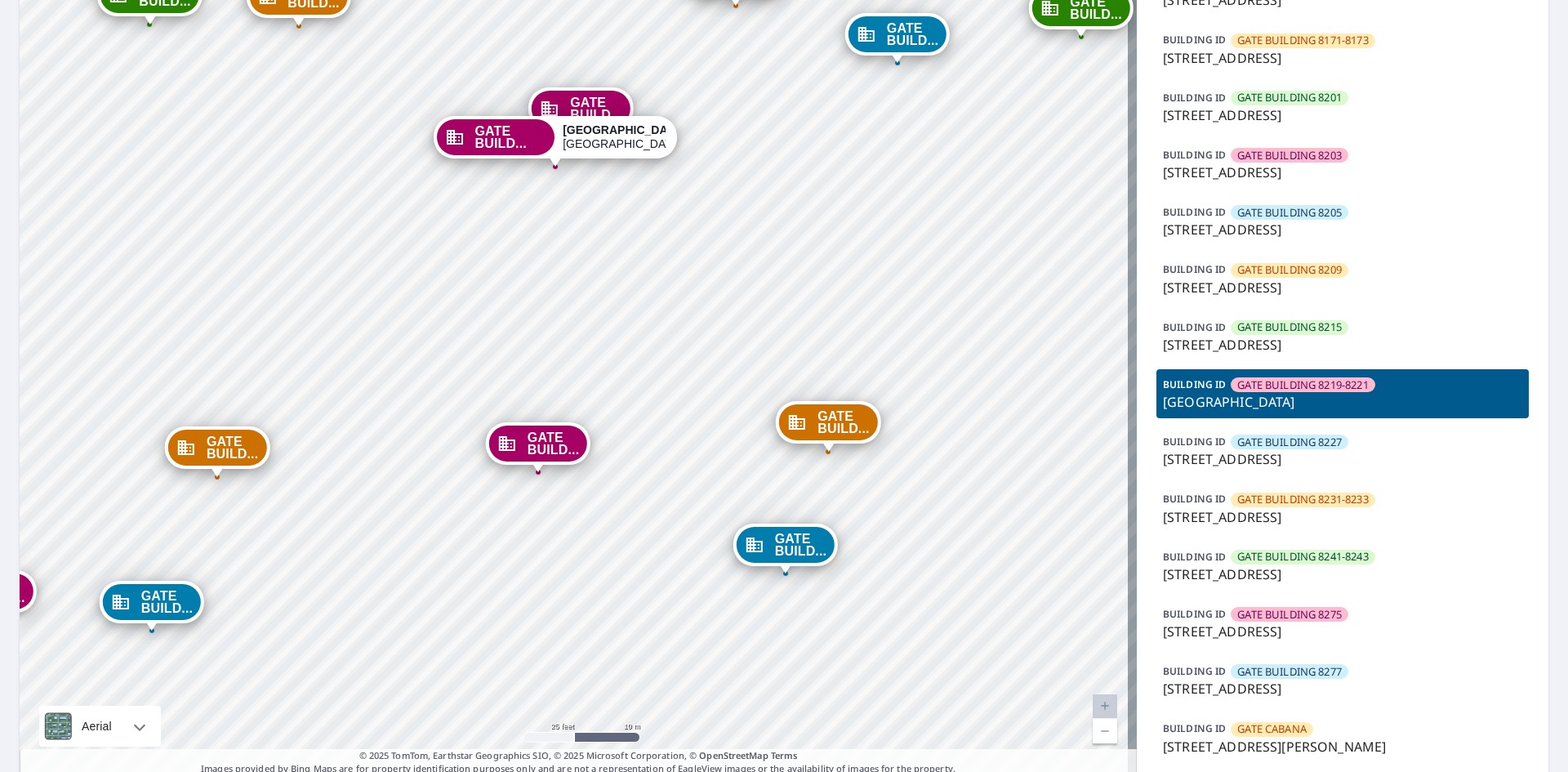
drag, startPoint x: 613, startPoint y: 421, endPoint x: 598, endPoint y: 580, distance: 159.7
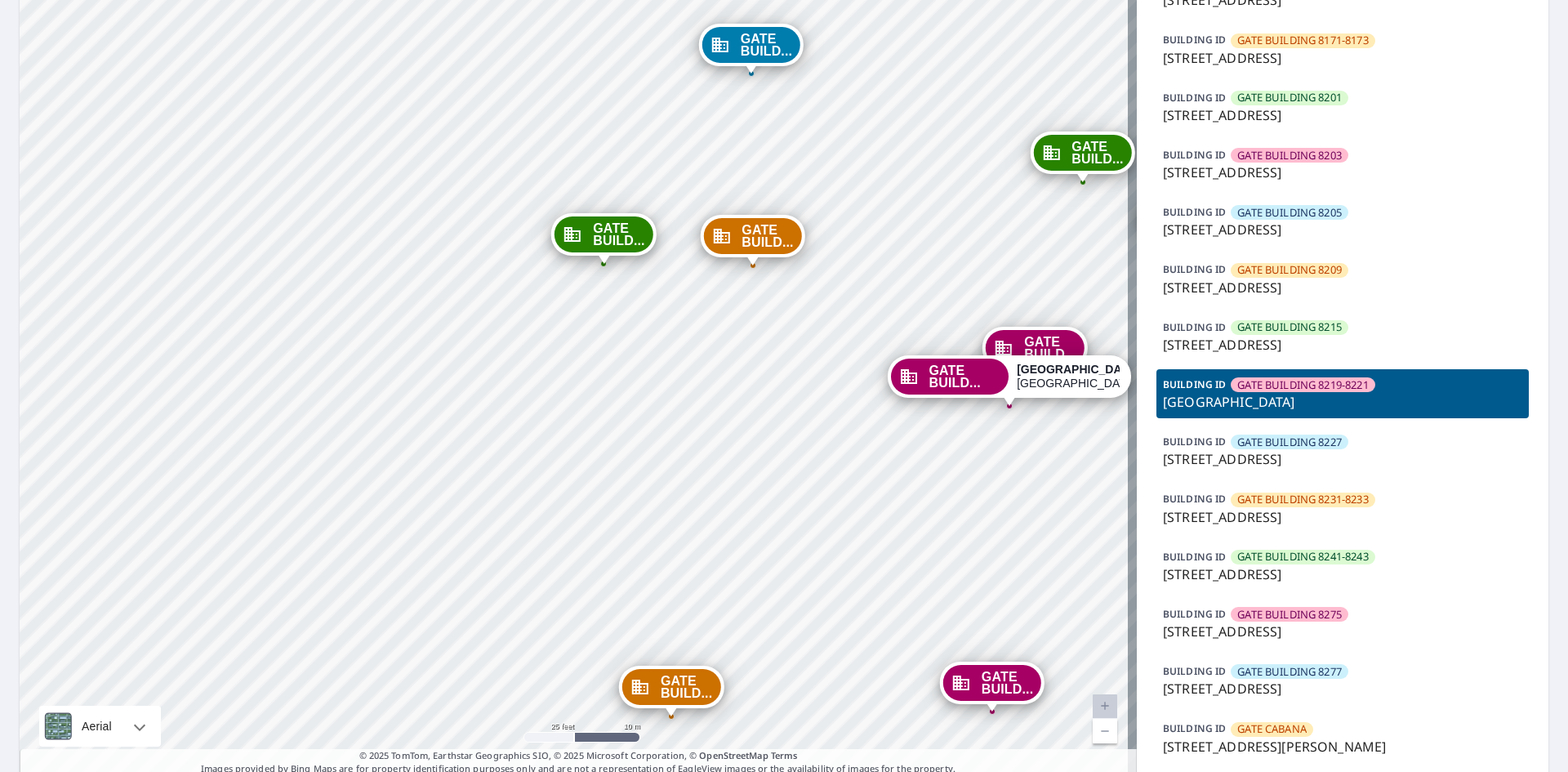
drag, startPoint x: 470, startPoint y: 165, endPoint x: 511, endPoint y: 189, distance: 47.5
